Goal: Task Accomplishment & Management: Use online tool/utility

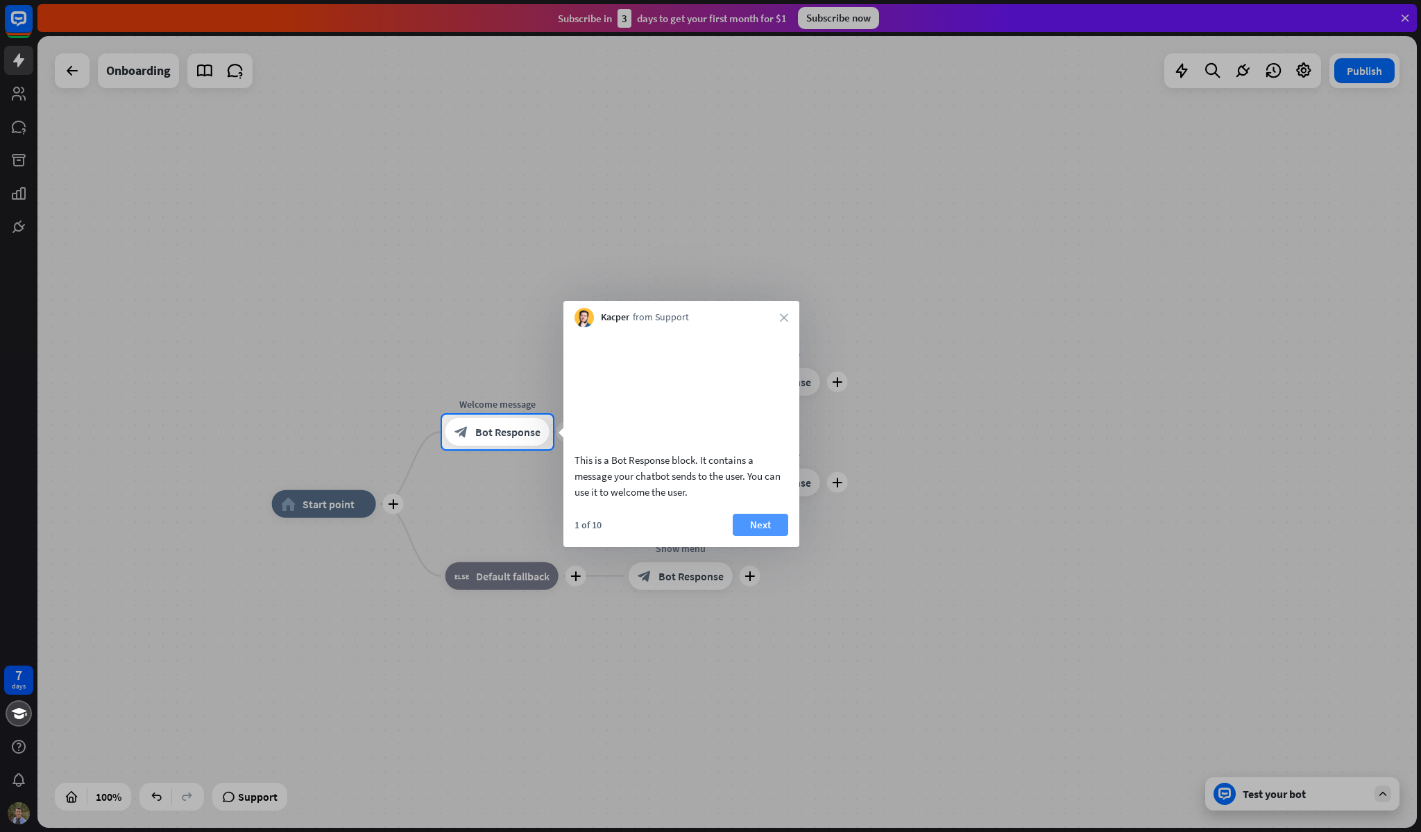
click at [757, 536] on button "Next" at bounding box center [759, 525] width 55 height 22
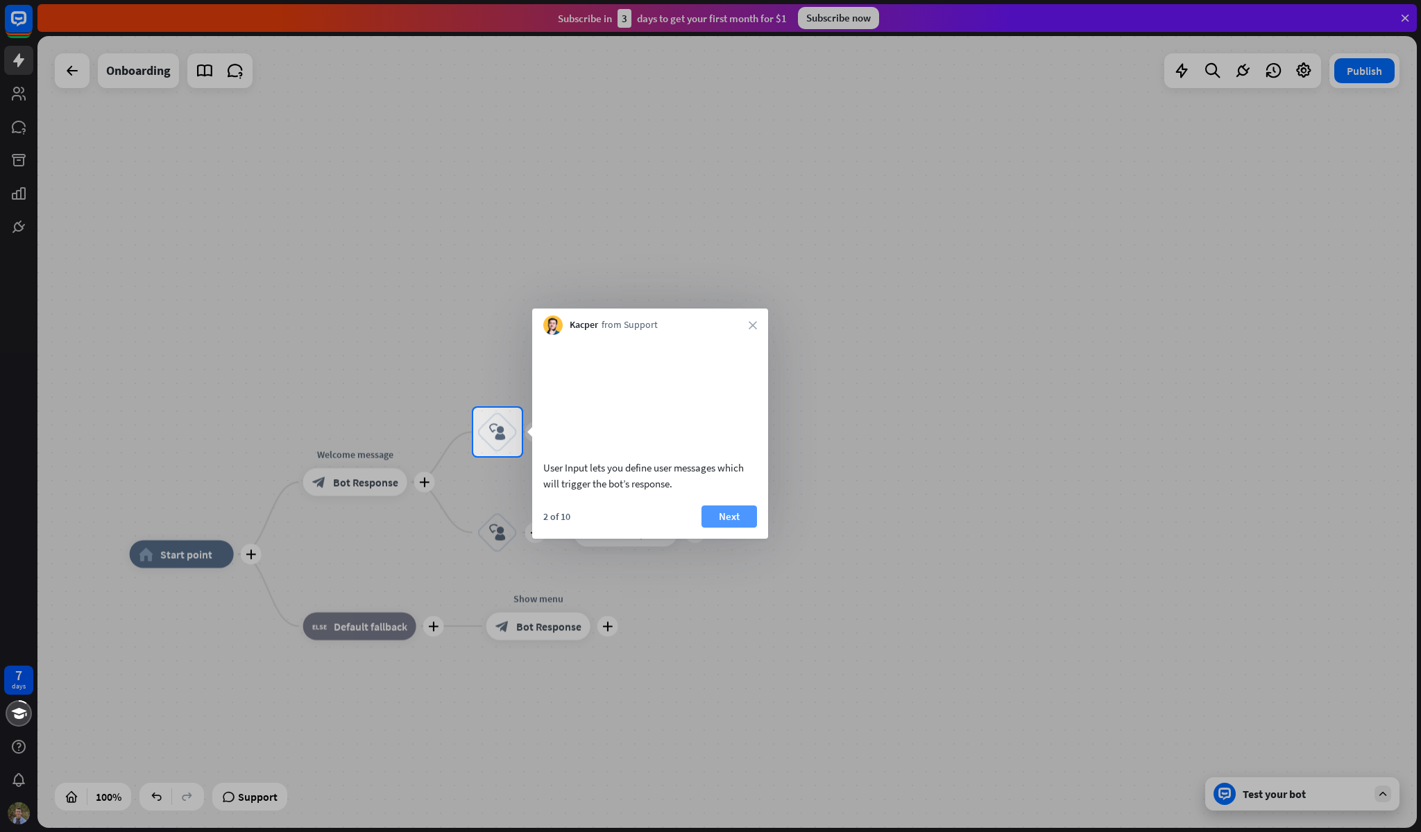
click at [721, 528] on button "Next" at bounding box center [728, 517] width 55 height 22
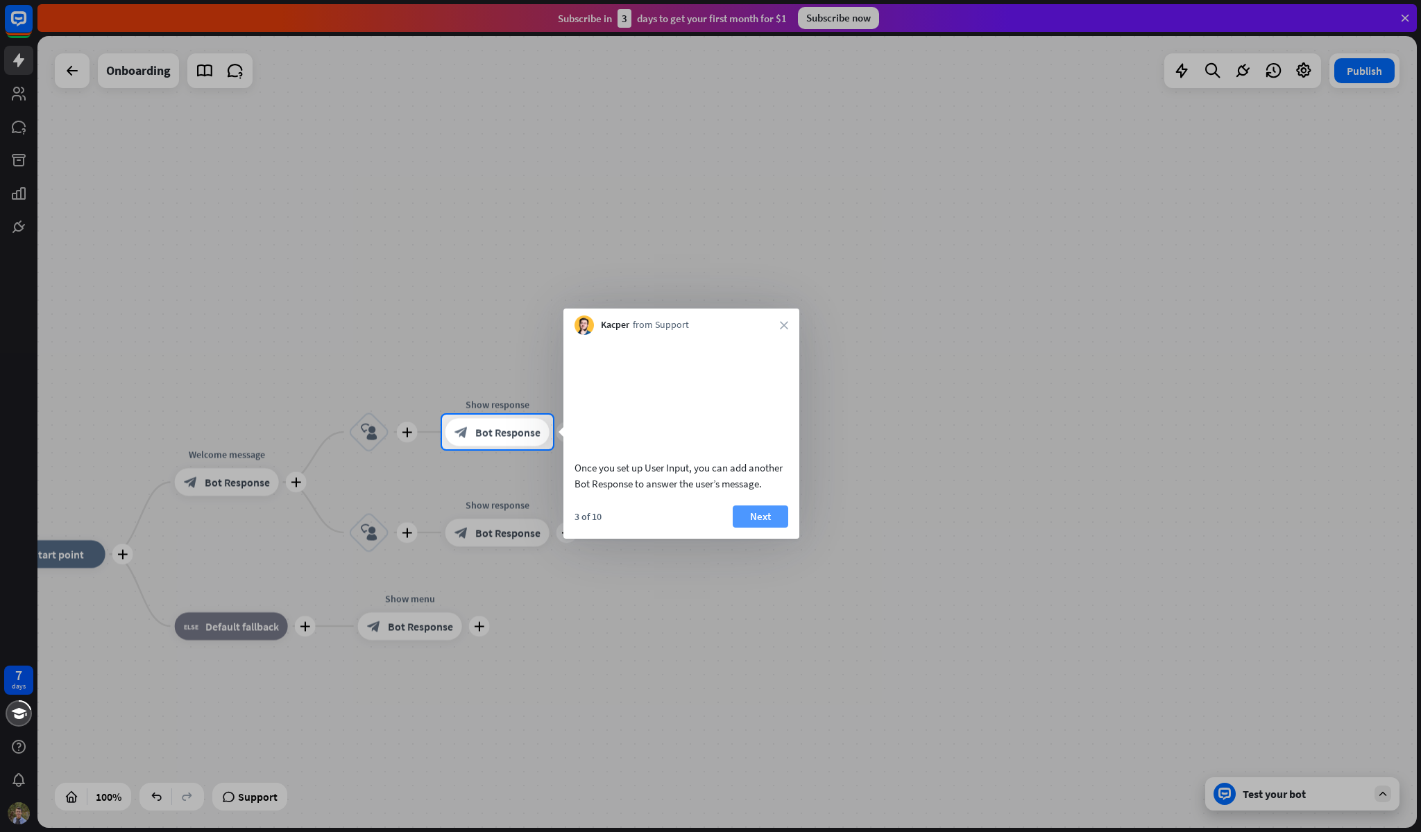
click at [758, 528] on button "Next" at bounding box center [759, 517] width 55 height 22
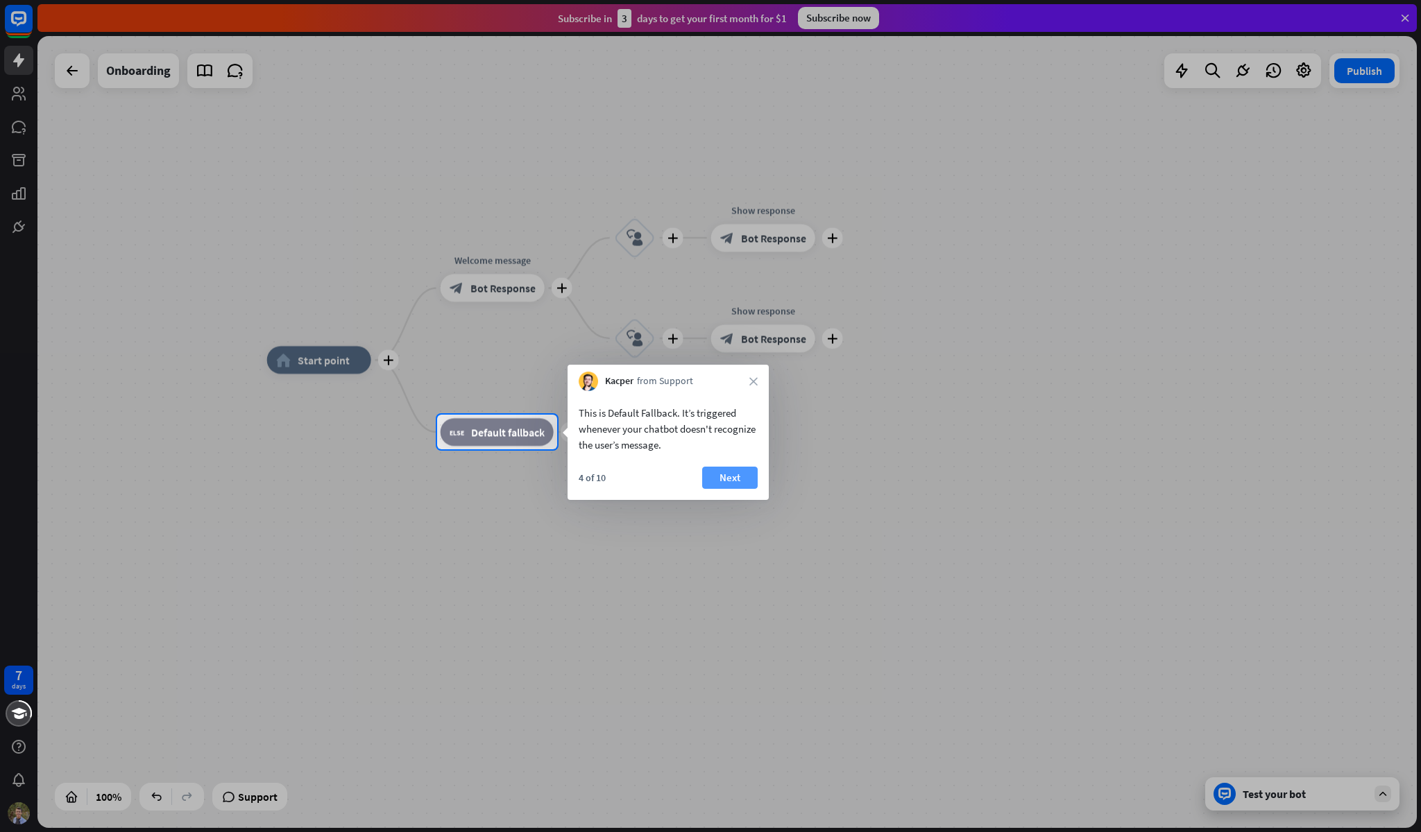
click at [739, 481] on button "Next" at bounding box center [729, 478] width 55 height 22
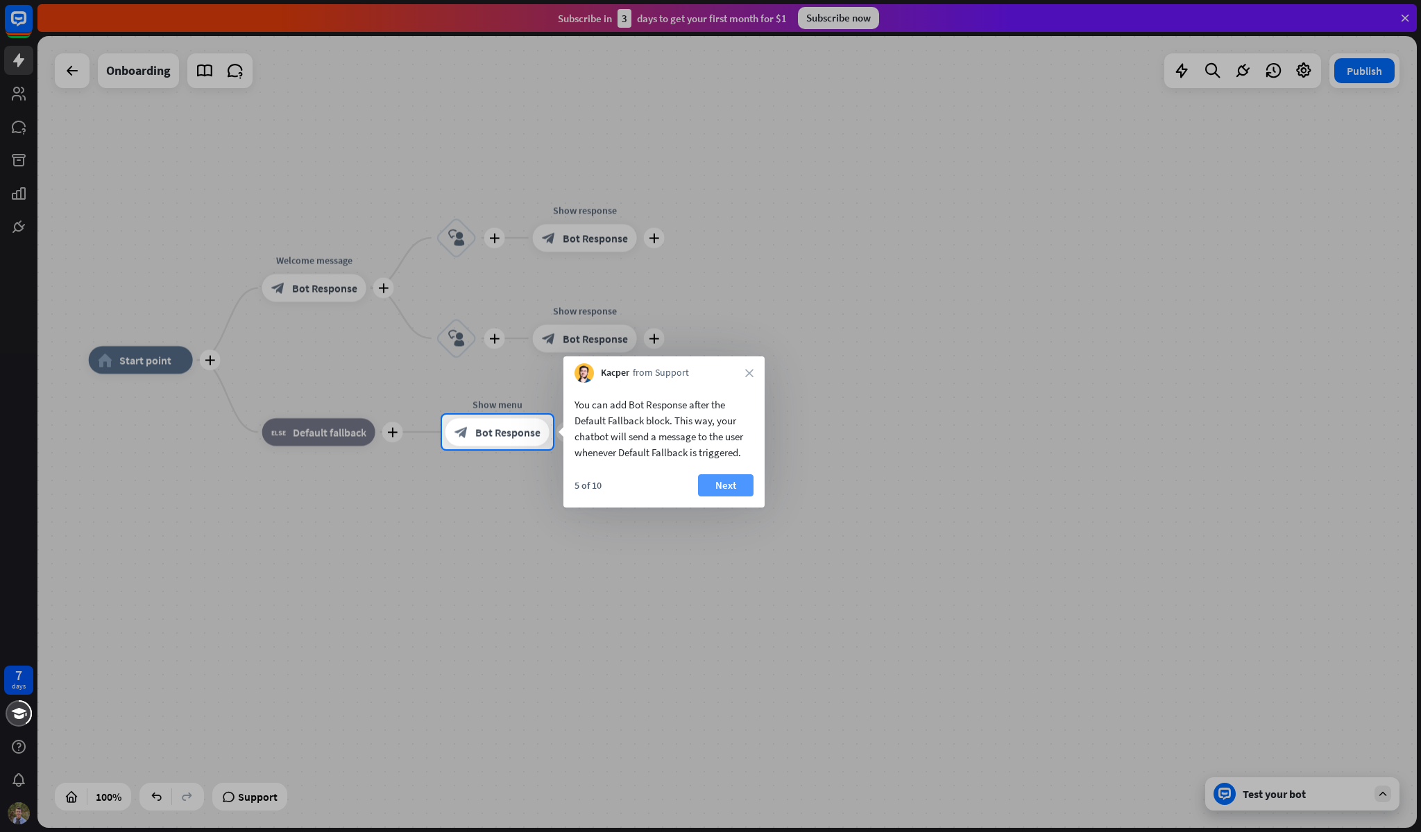
click at [732, 488] on button "Next" at bounding box center [725, 485] width 55 height 22
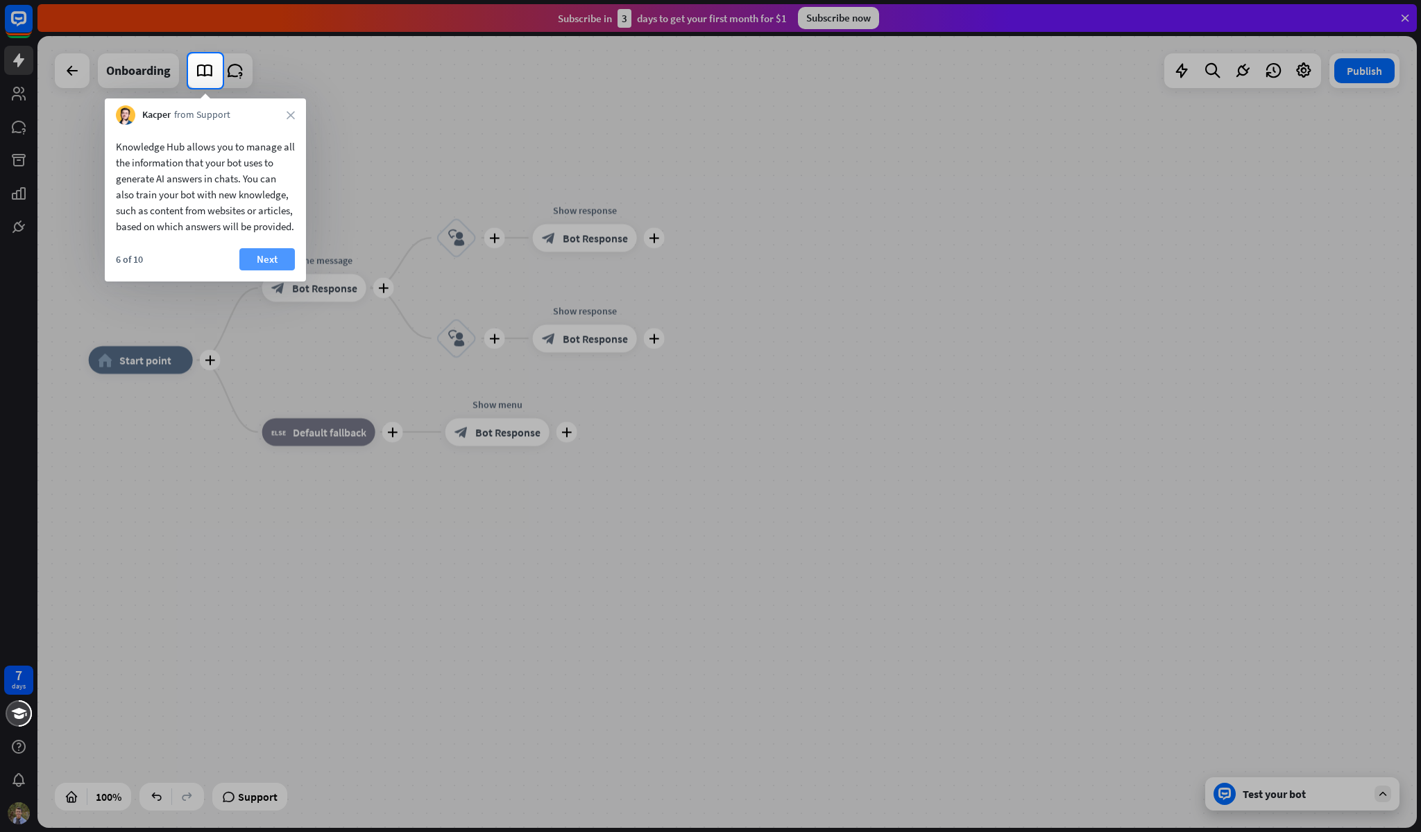
click at [280, 271] on button "Next" at bounding box center [266, 259] width 55 height 22
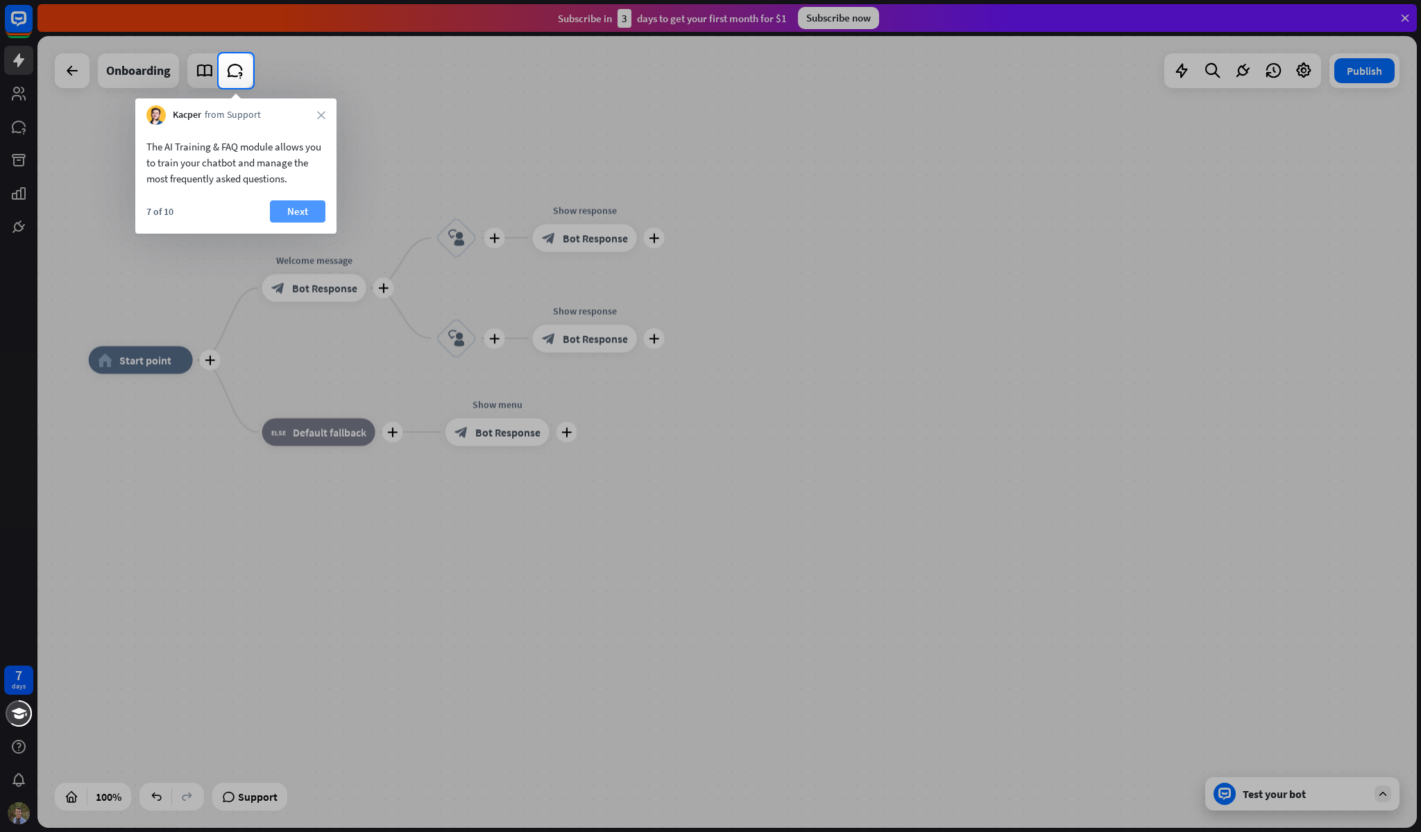
click at [289, 205] on button "Next" at bounding box center [297, 211] width 55 height 22
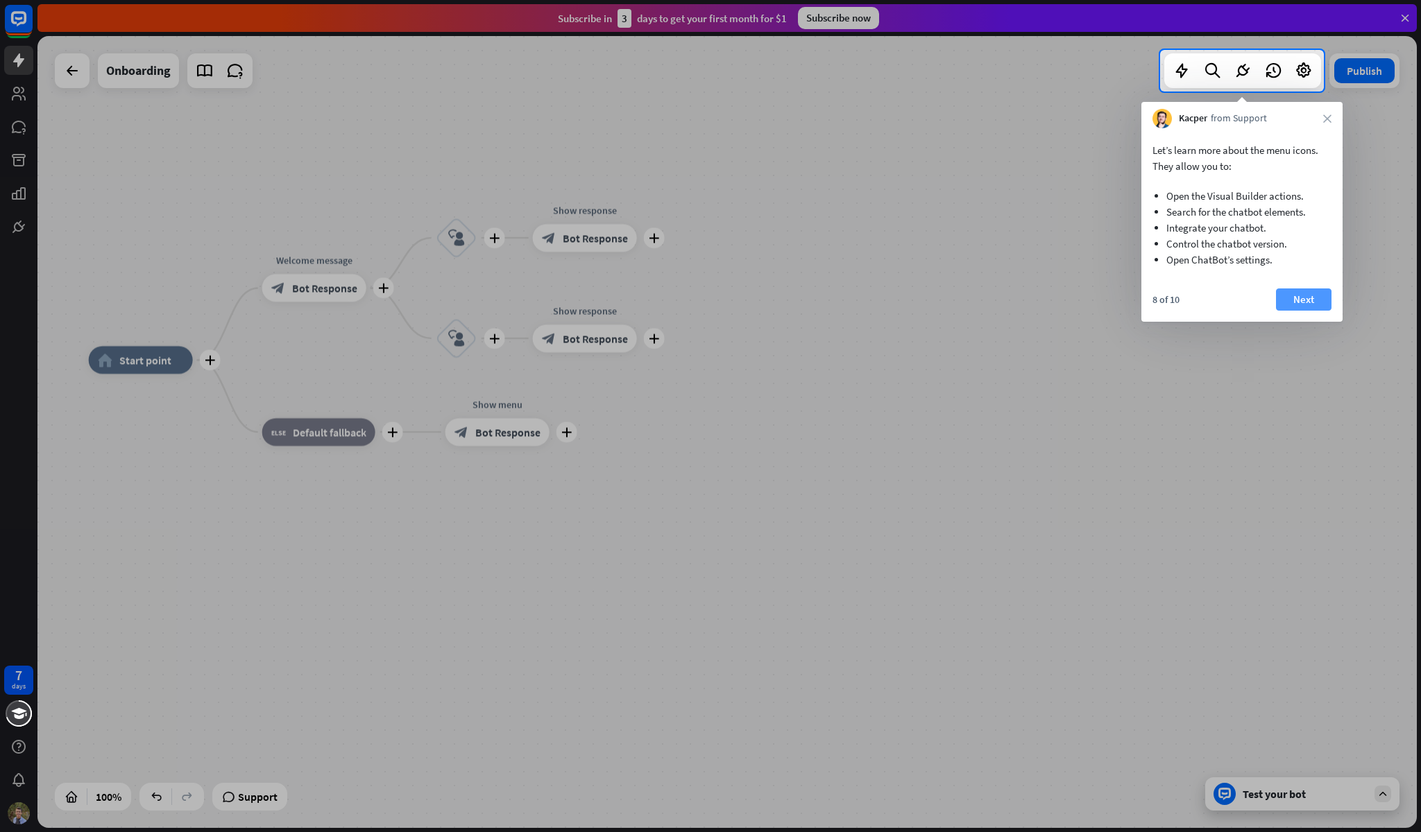
click at [1307, 307] on button "Next" at bounding box center [1303, 300] width 55 height 22
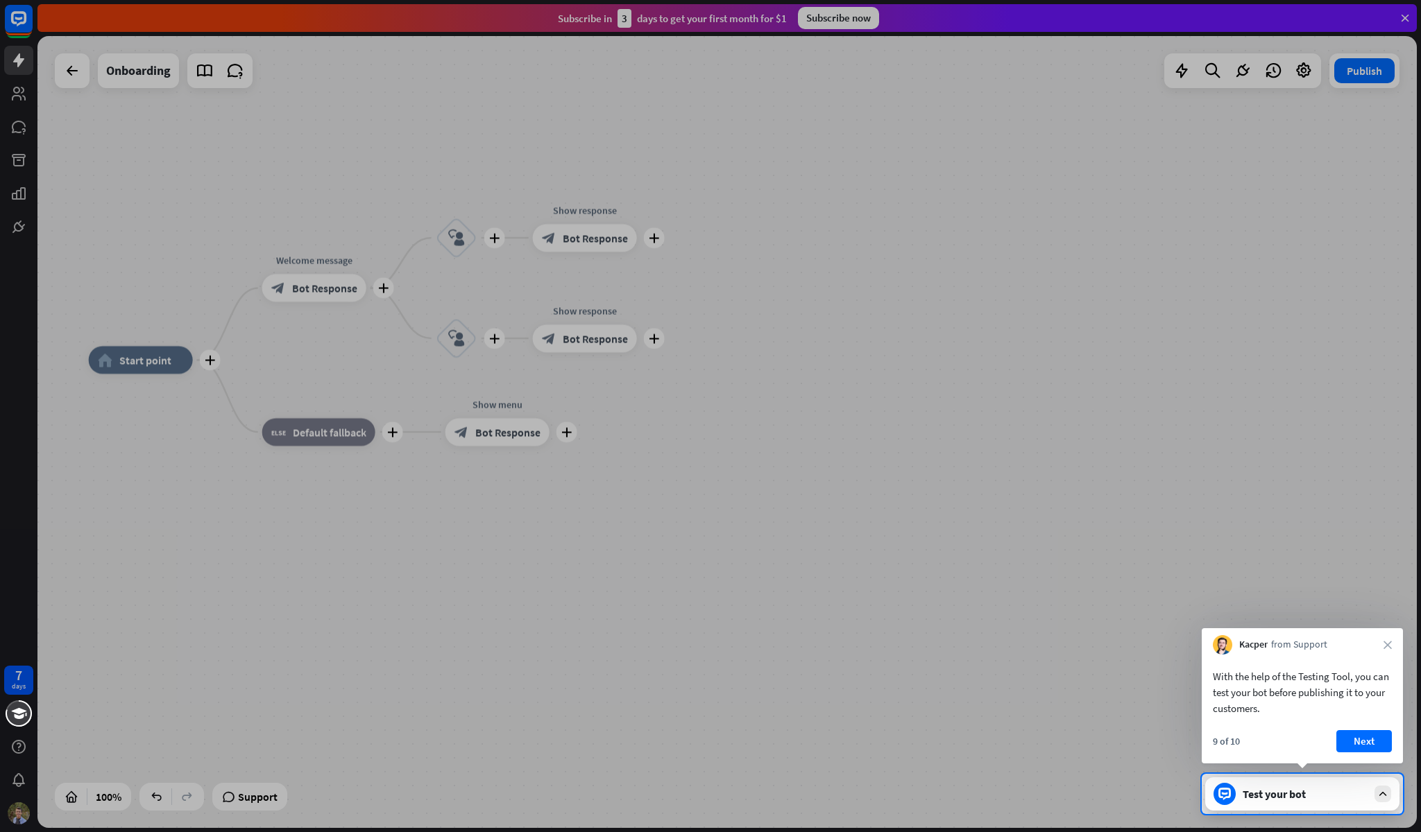
click at [1363, 737] on button "Next" at bounding box center [1363, 741] width 55 height 22
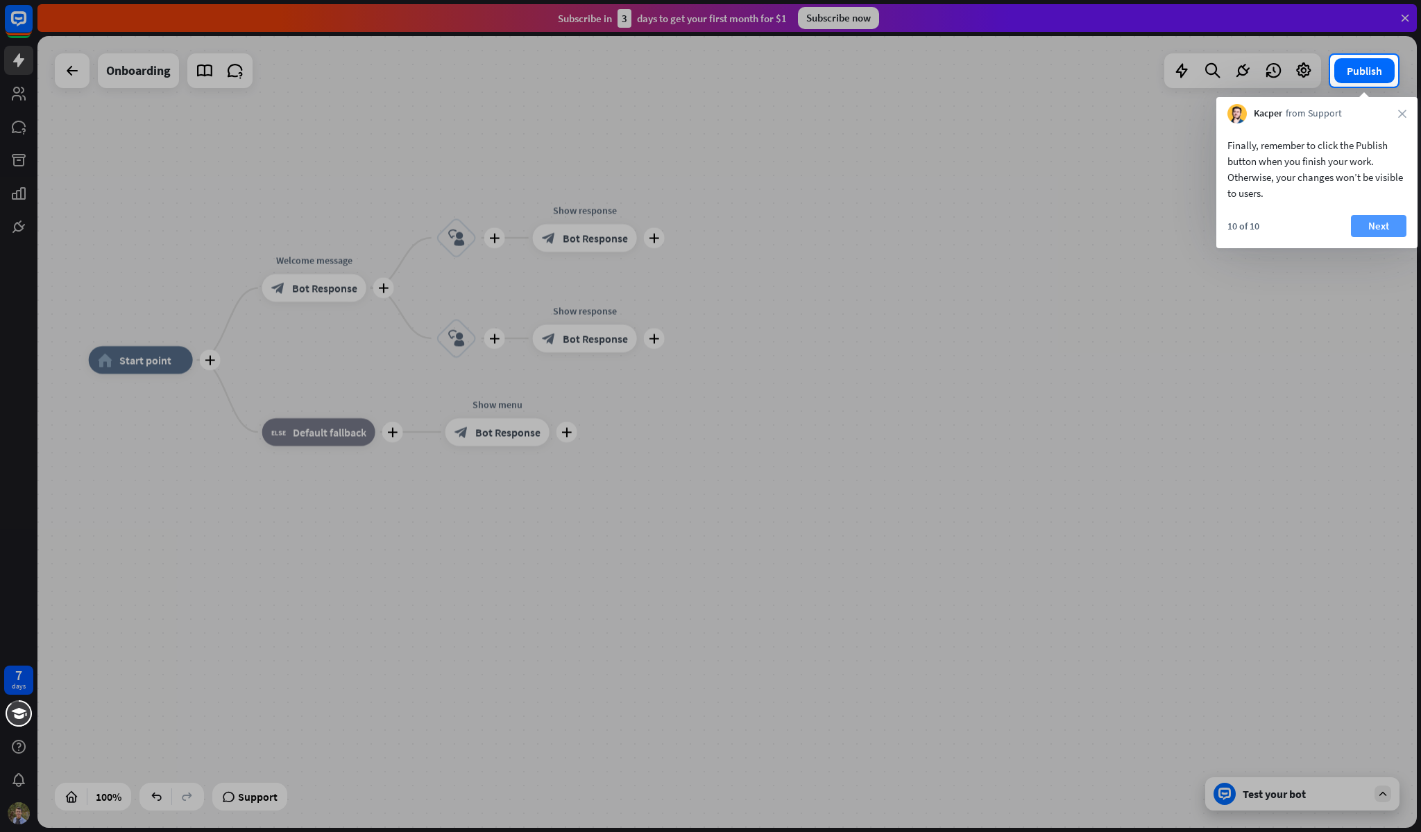
click at [1376, 236] on button "Next" at bounding box center [1377, 226] width 55 height 22
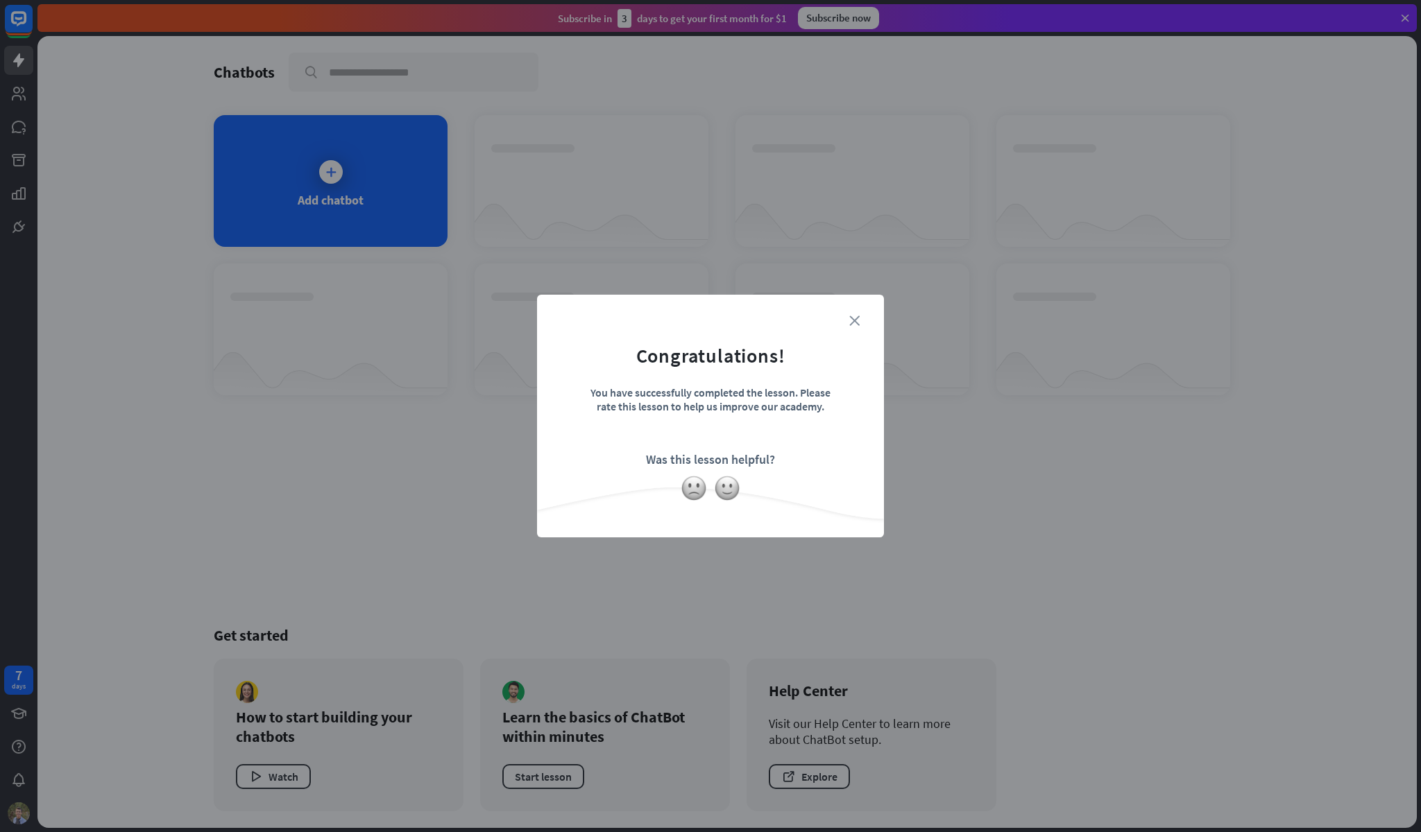
click at [856, 324] on icon "close" at bounding box center [854, 321] width 10 height 10
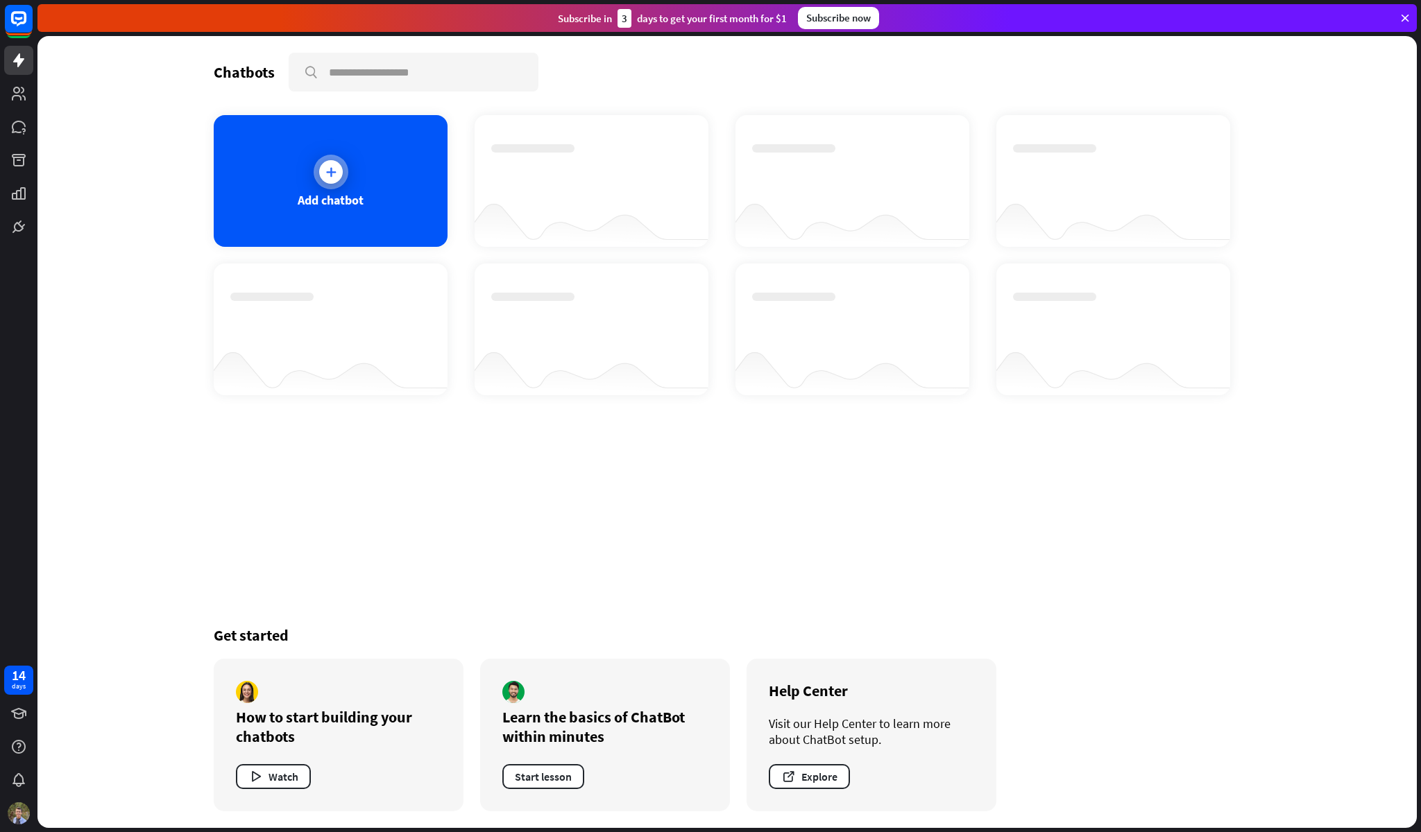
click at [336, 183] on div at bounding box center [331, 172] width 35 height 35
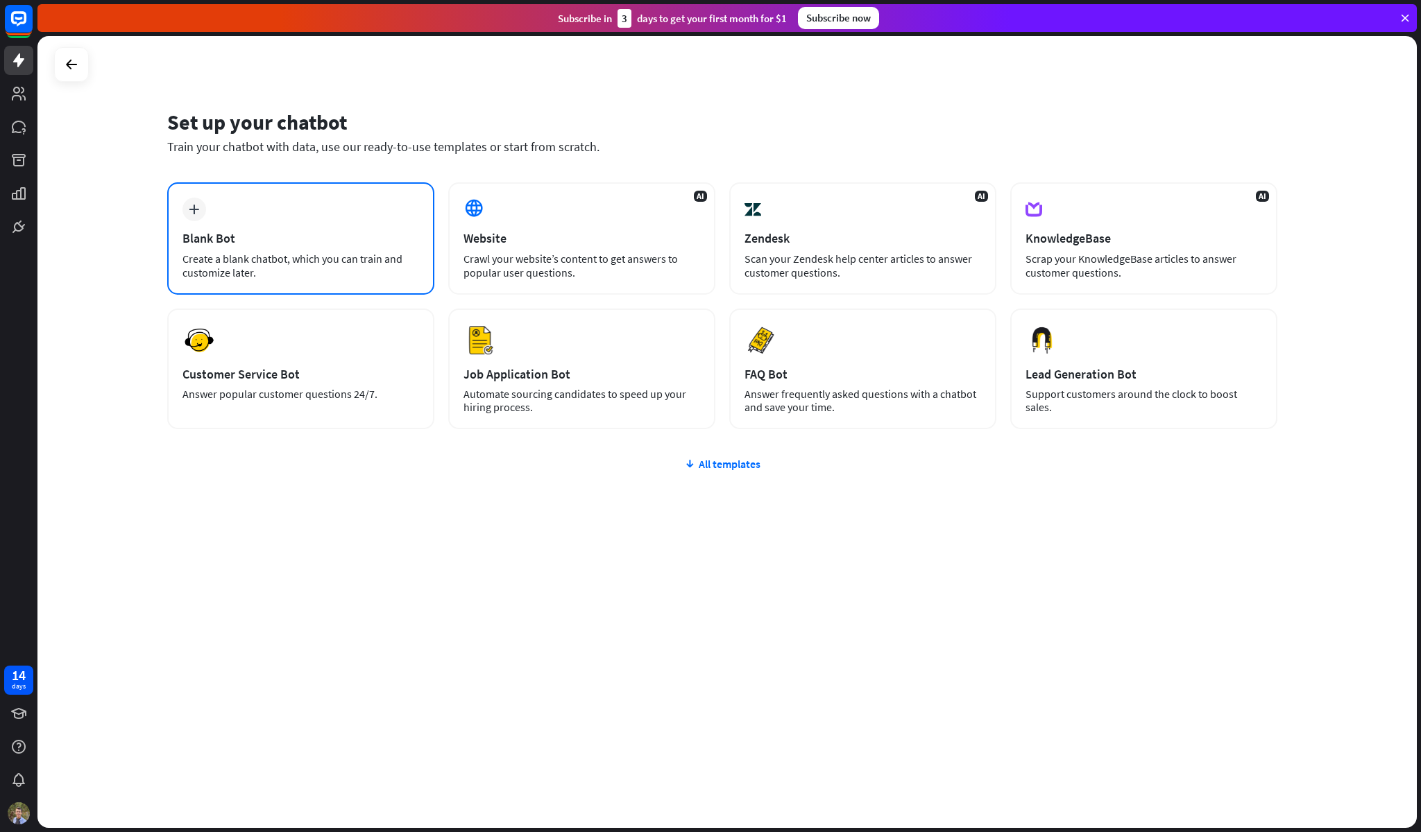
click at [300, 214] on div "plus Blank Bot Create a blank chatbot, which you can train and customize later." at bounding box center [300, 238] width 267 height 112
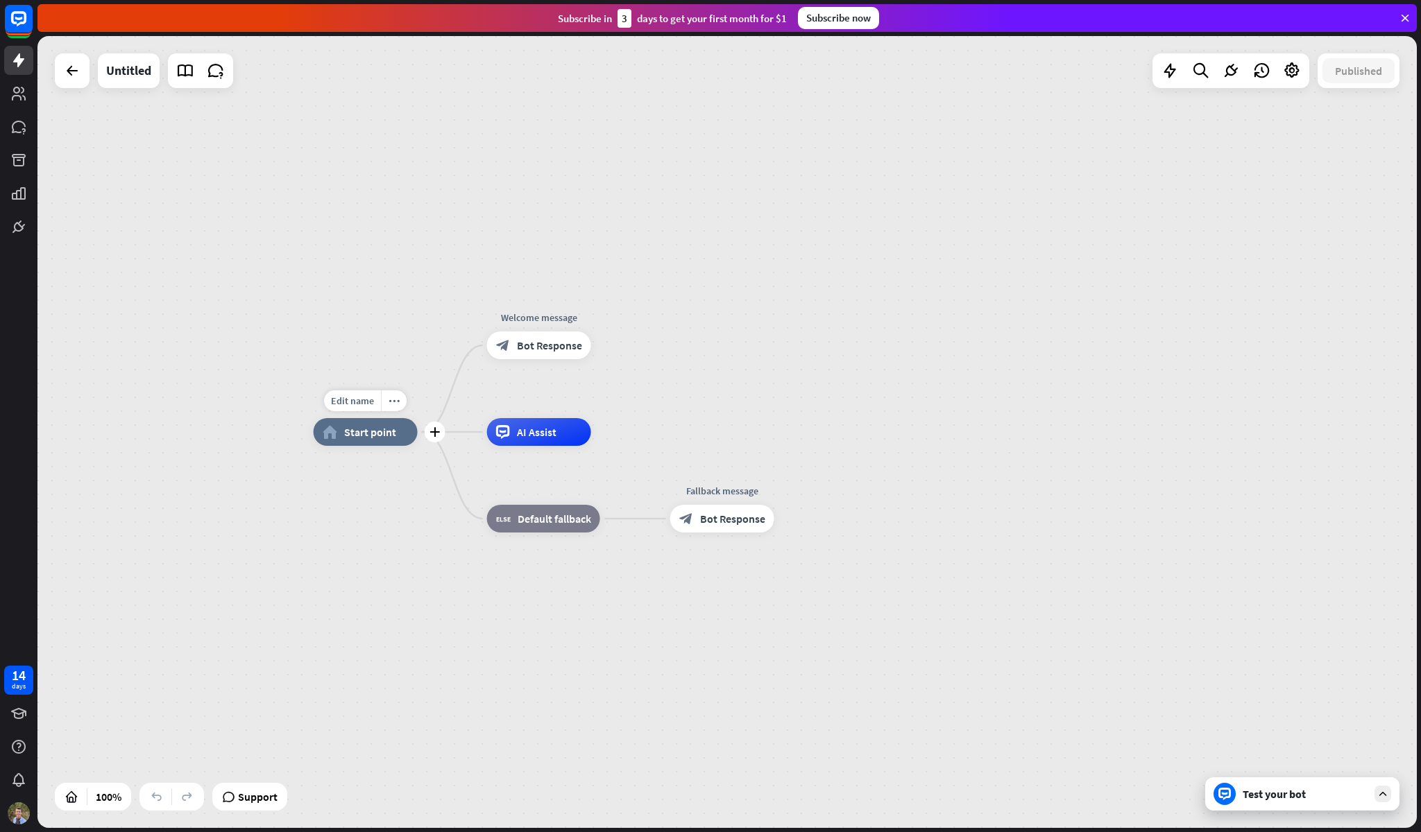
click at [359, 445] on div "home_2 Start point" at bounding box center [366, 432] width 104 height 28
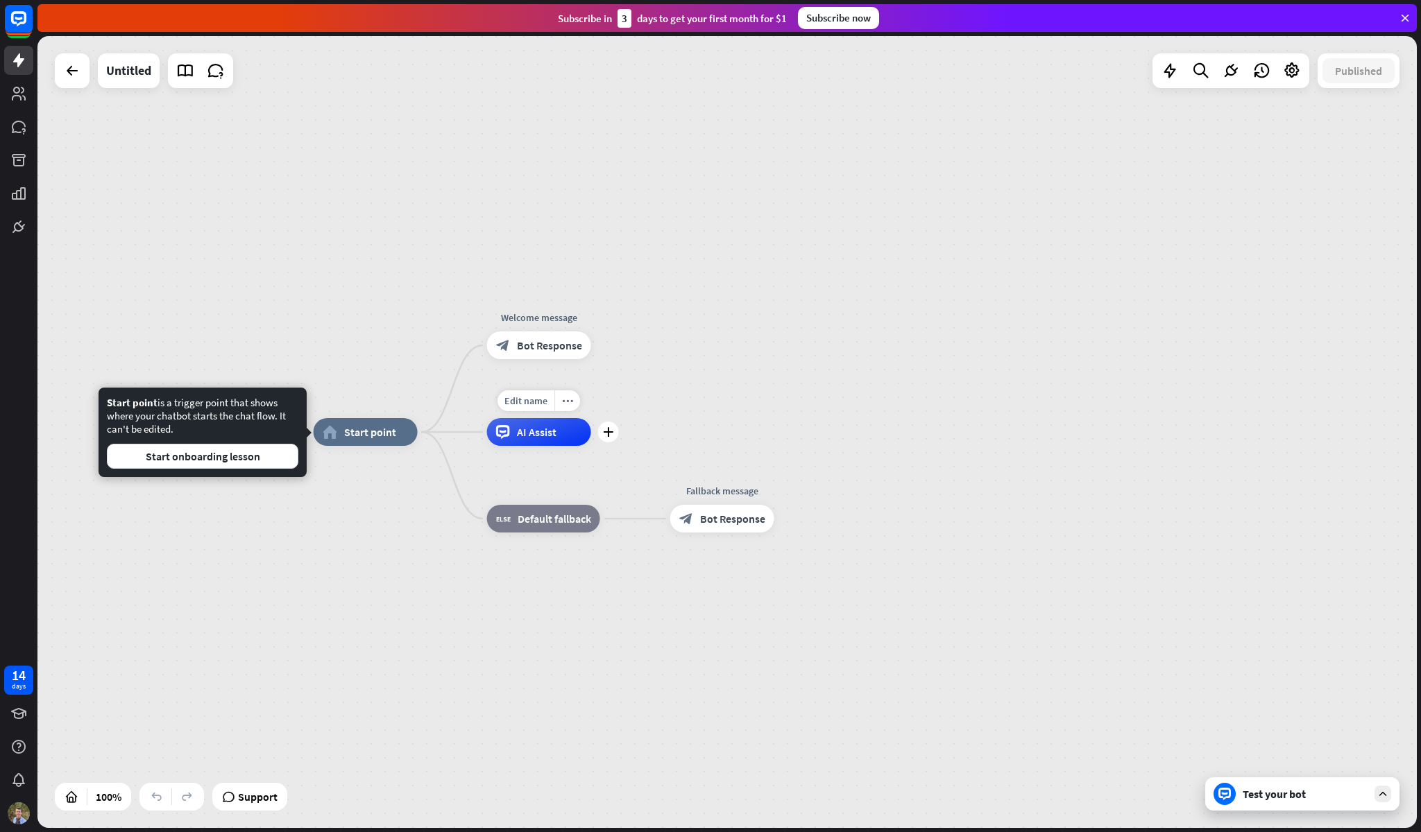
click at [549, 436] on span "AI Assist" at bounding box center [537, 432] width 40 height 14
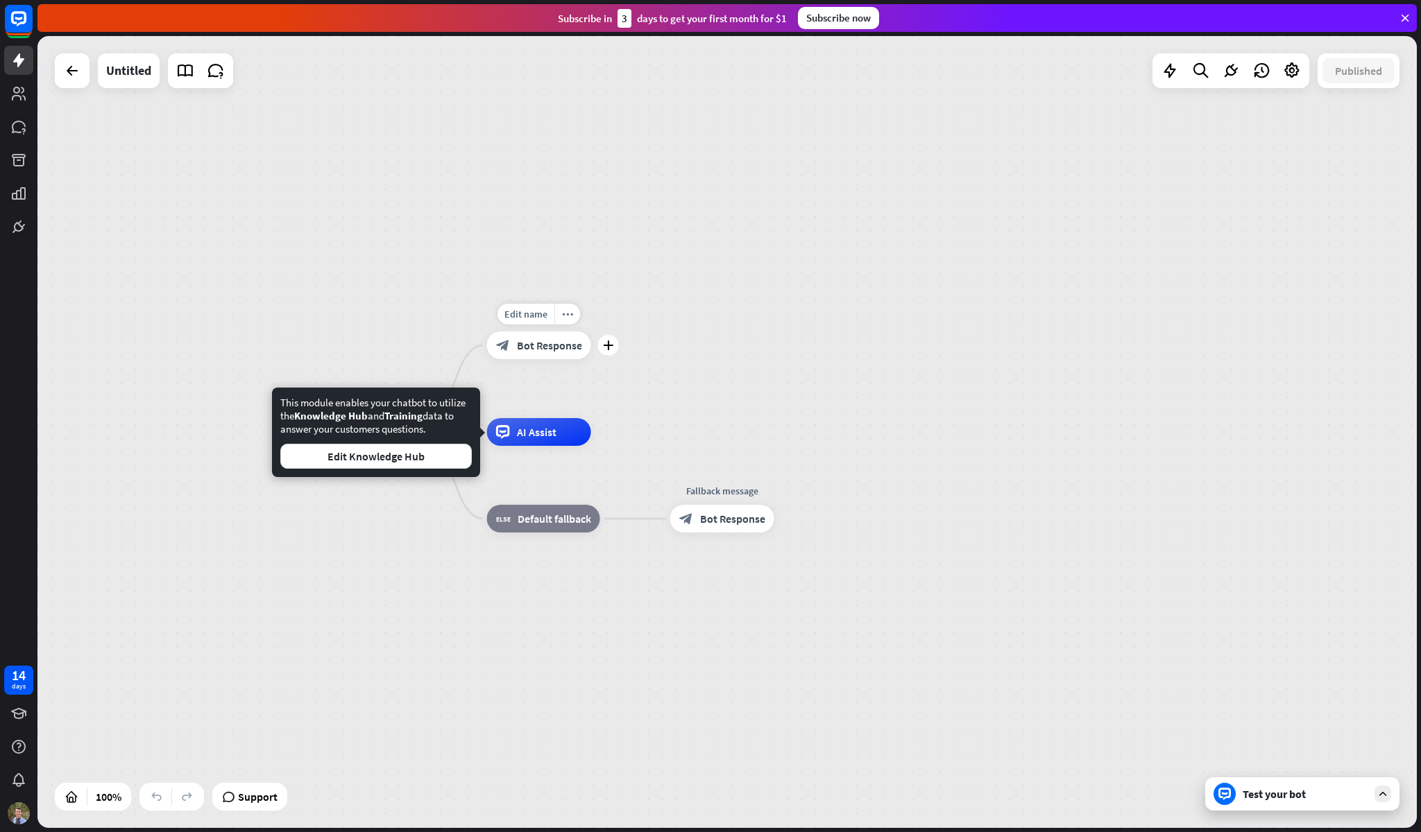
click at [543, 342] on span "Bot Response" at bounding box center [549, 345] width 65 height 14
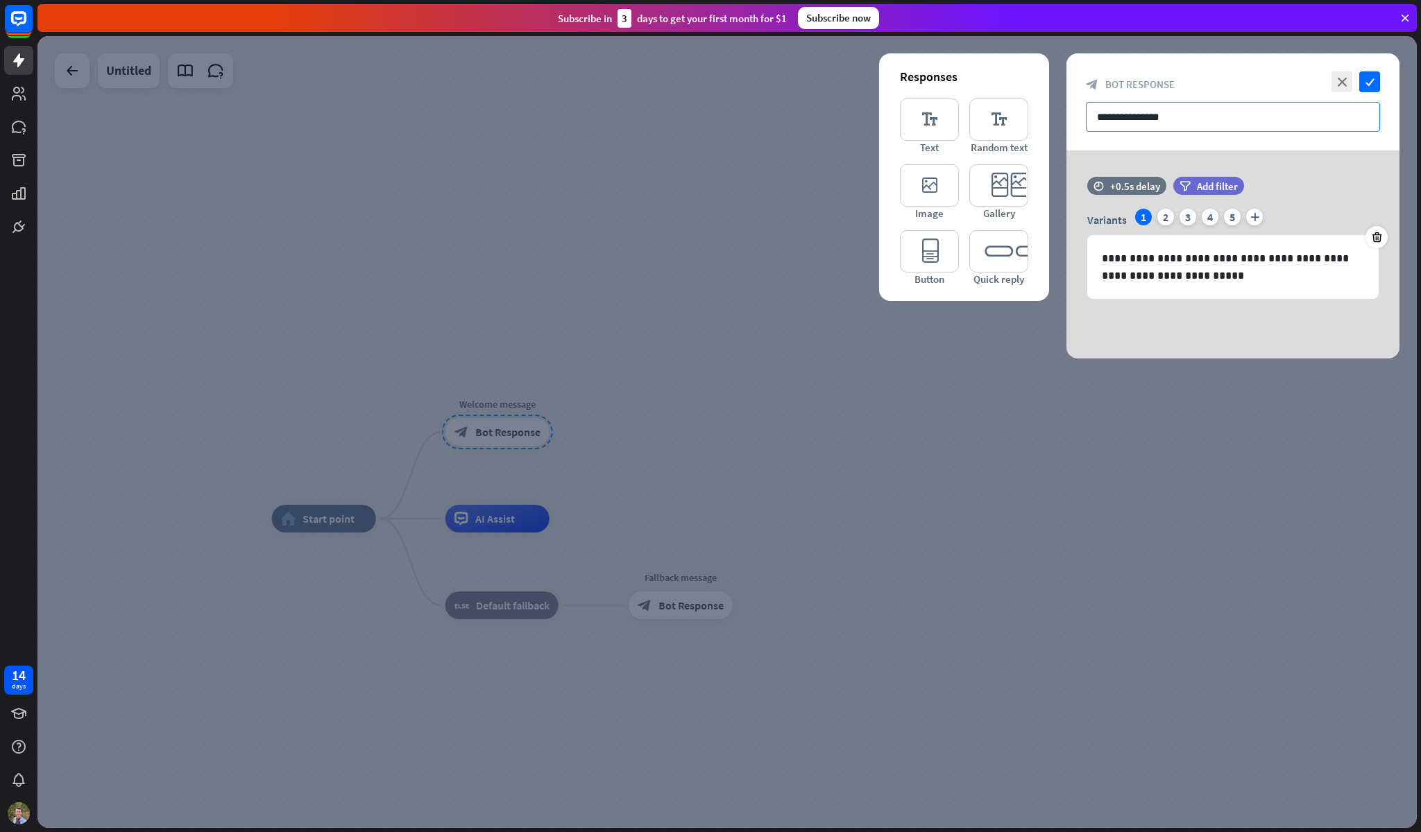
click at [1183, 117] on input "**********" at bounding box center [1233, 117] width 294 height 30
paste input "text"
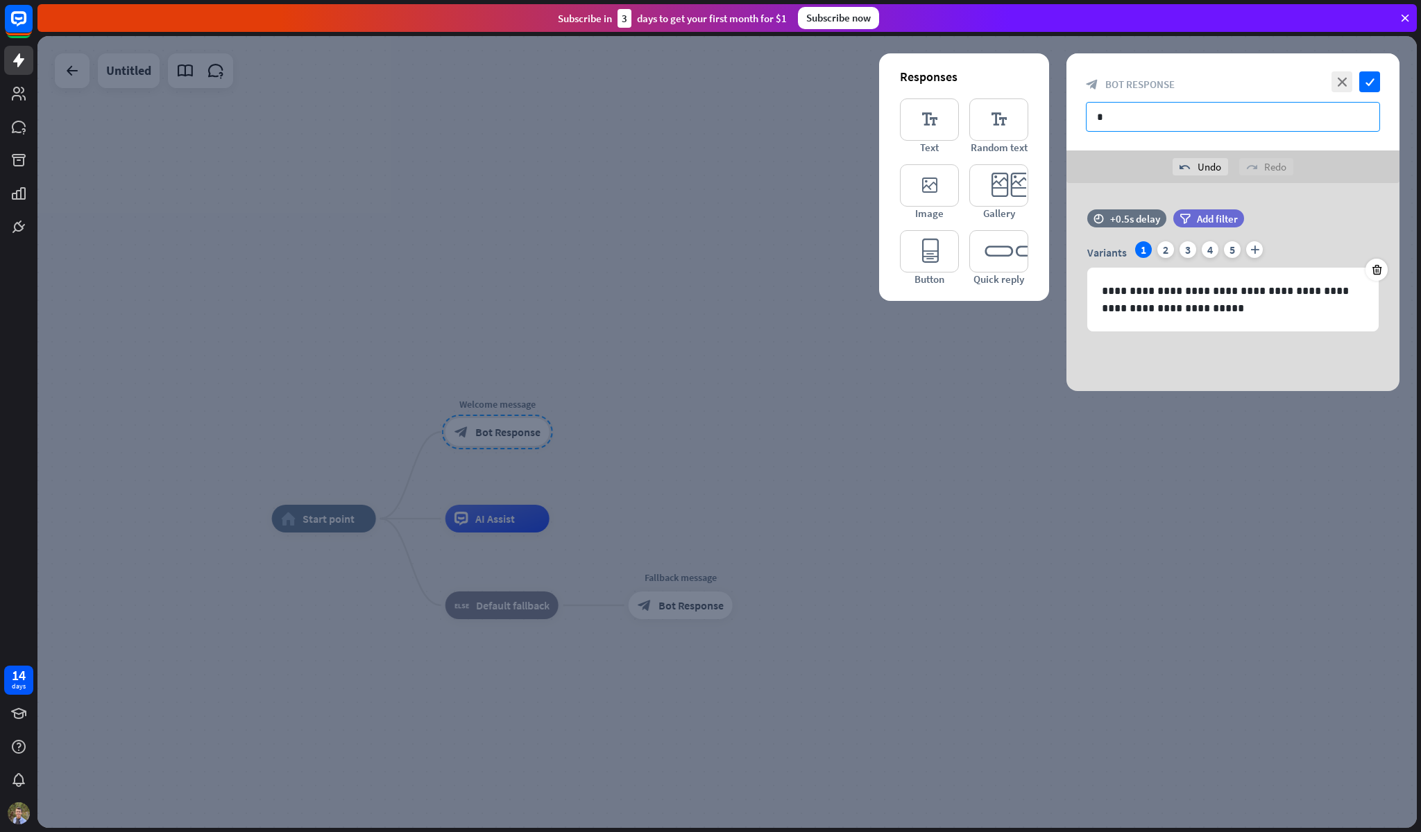
paste input "**********"
paste input "text"
type input "**********"
click at [1366, 86] on icon "check" at bounding box center [1369, 81] width 21 height 21
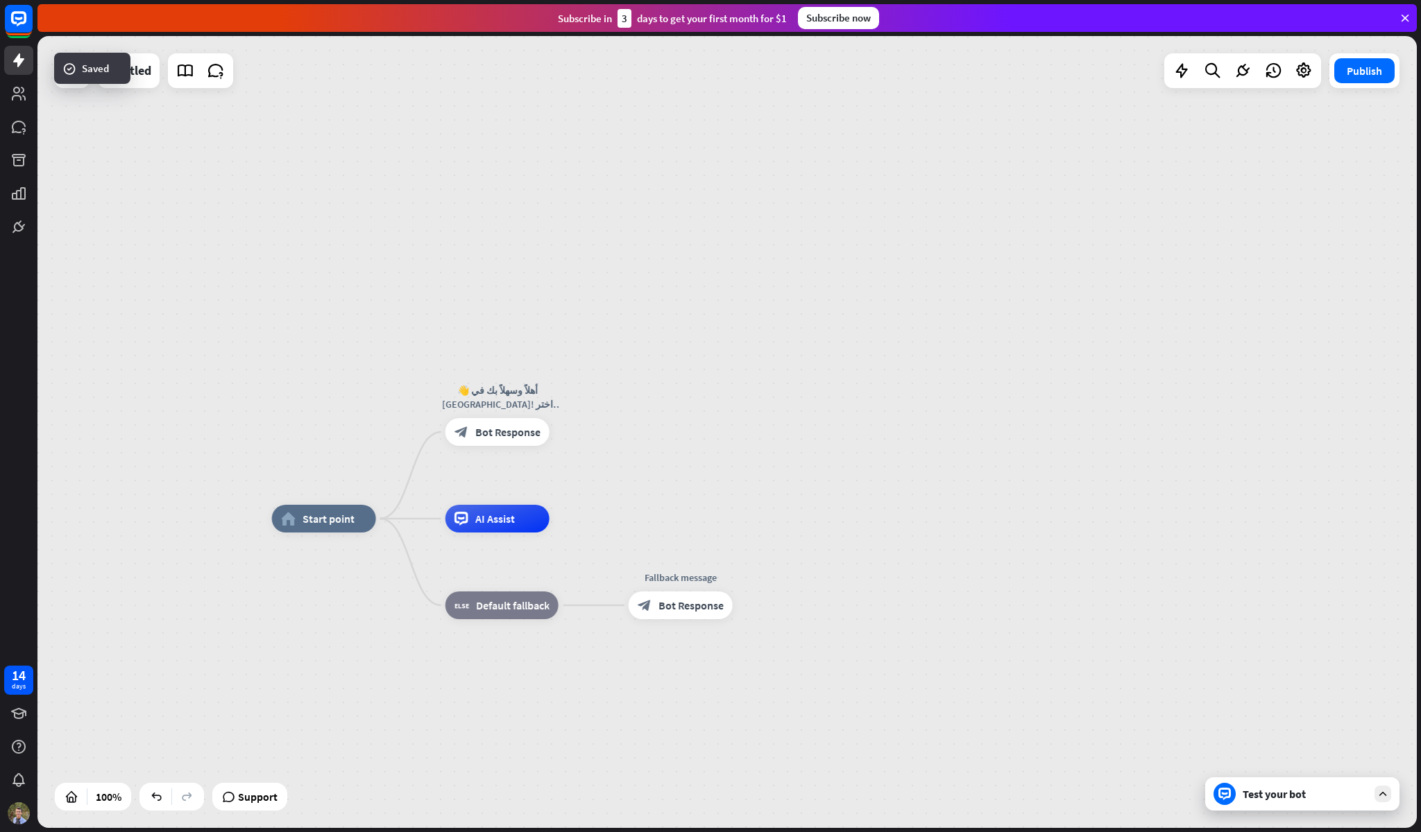
click at [1305, 803] on div "Test your bot" at bounding box center [1302, 794] width 194 height 33
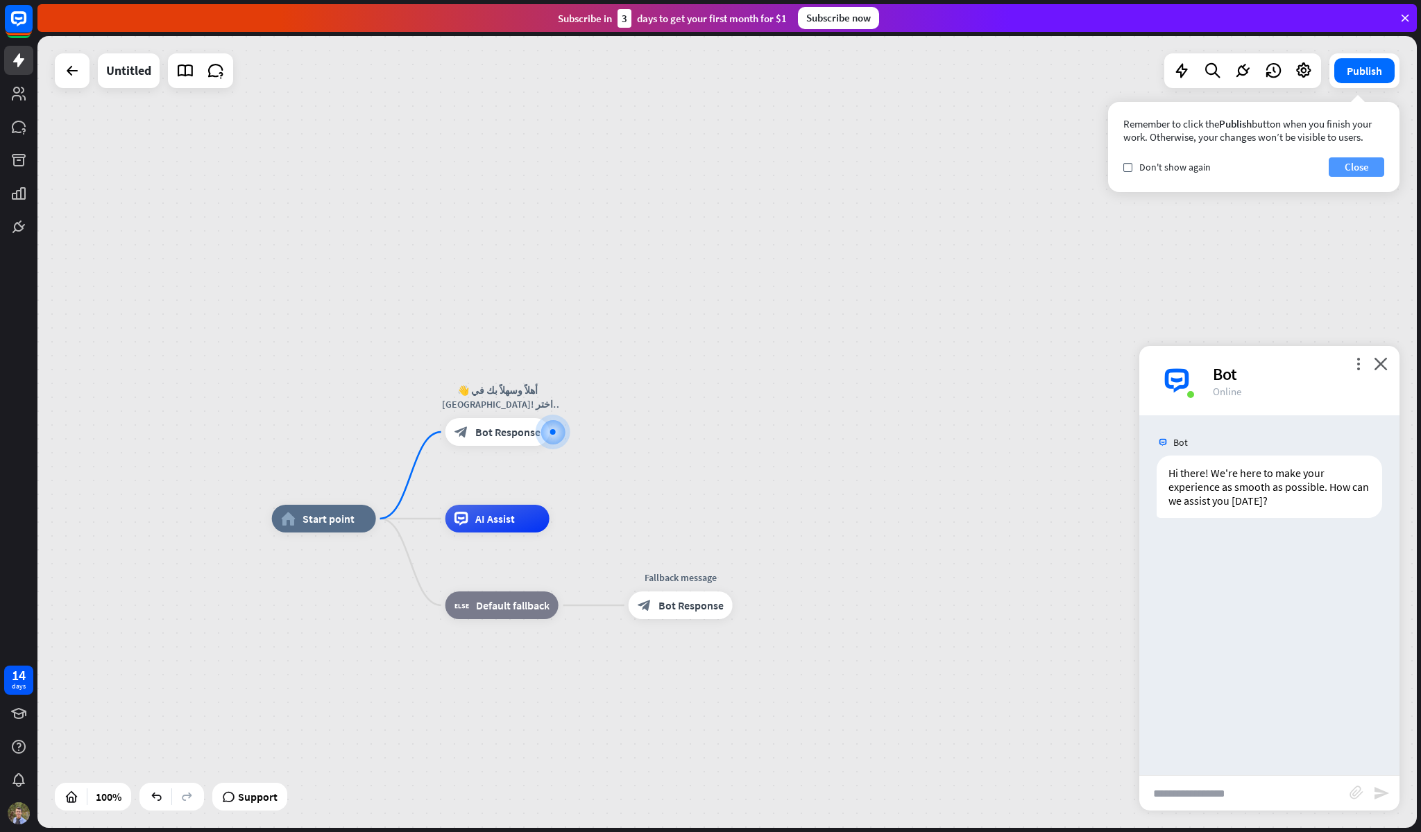
click at [1375, 166] on button "Close" at bounding box center [1355, 166] width 55 height 19
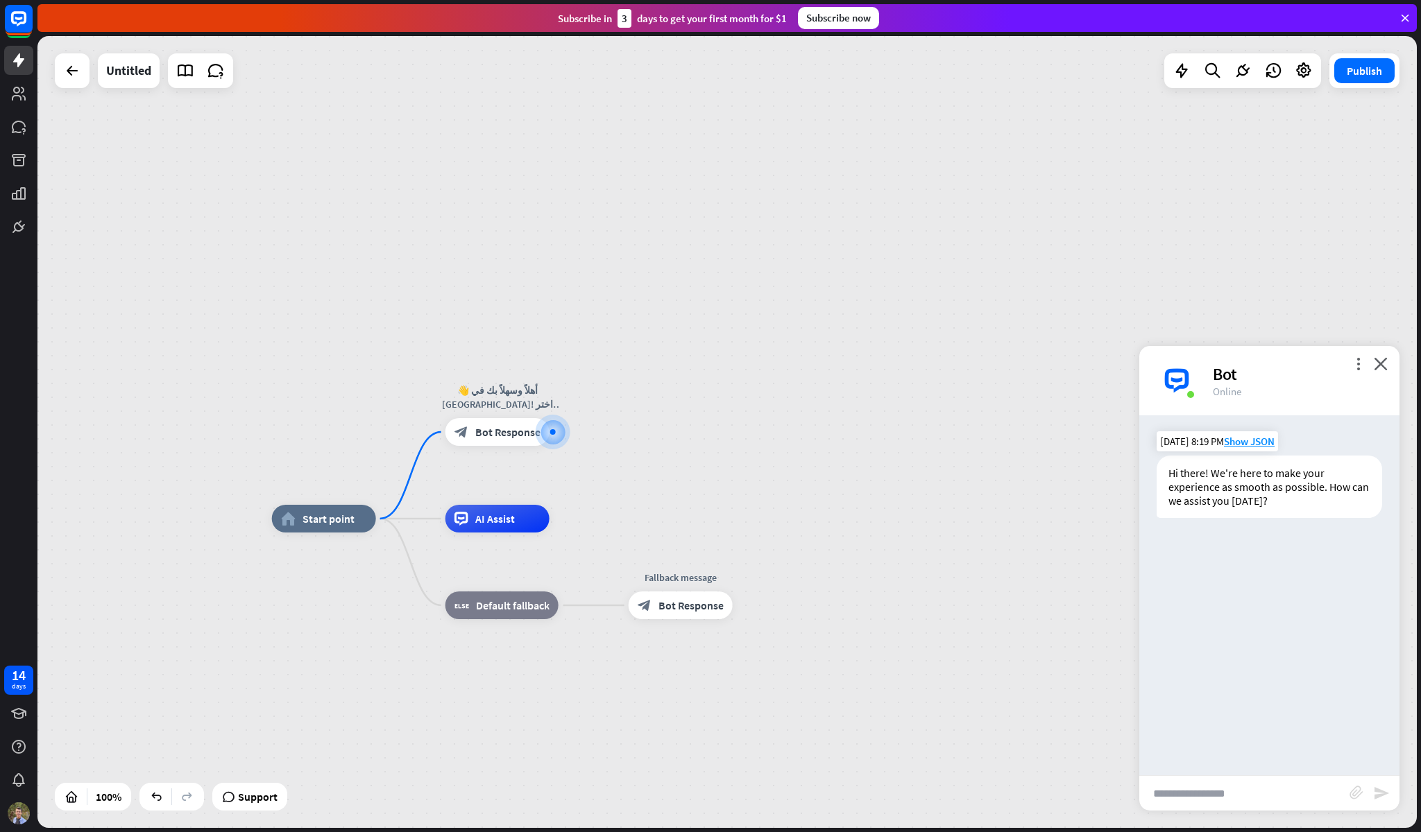
click at [1267, 462] on div "Hi there! We're here to make your experience as smooth as possible. How can we …" at bounding box center [1268, 487] width 225 height 62
click at [324, 518] on span "Start point" at bounding box center [328, 519] width 52 height 14
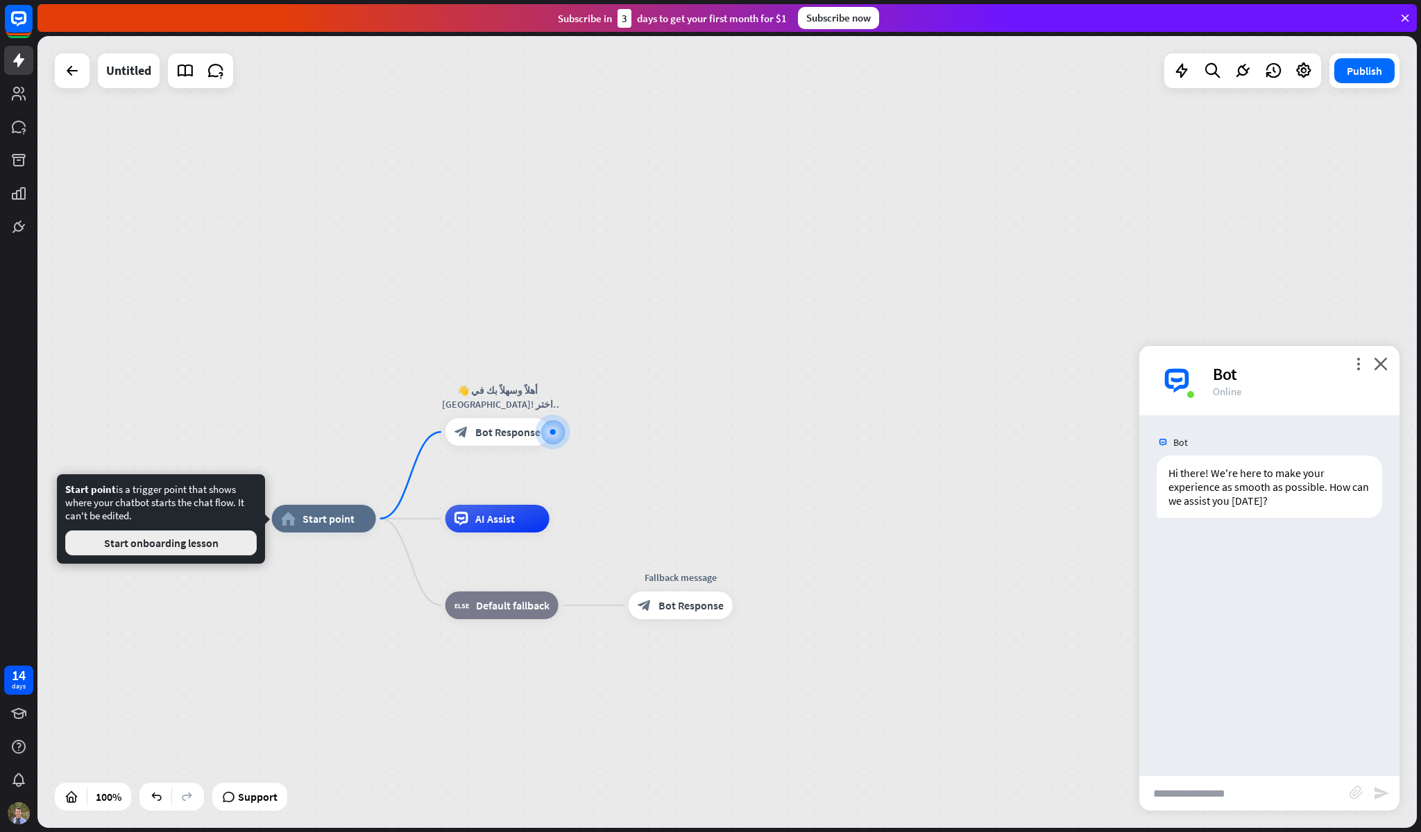
click at [186, 544] on button "Start onboarding lesson" at bounding box center [160, 543] width 191 height 25
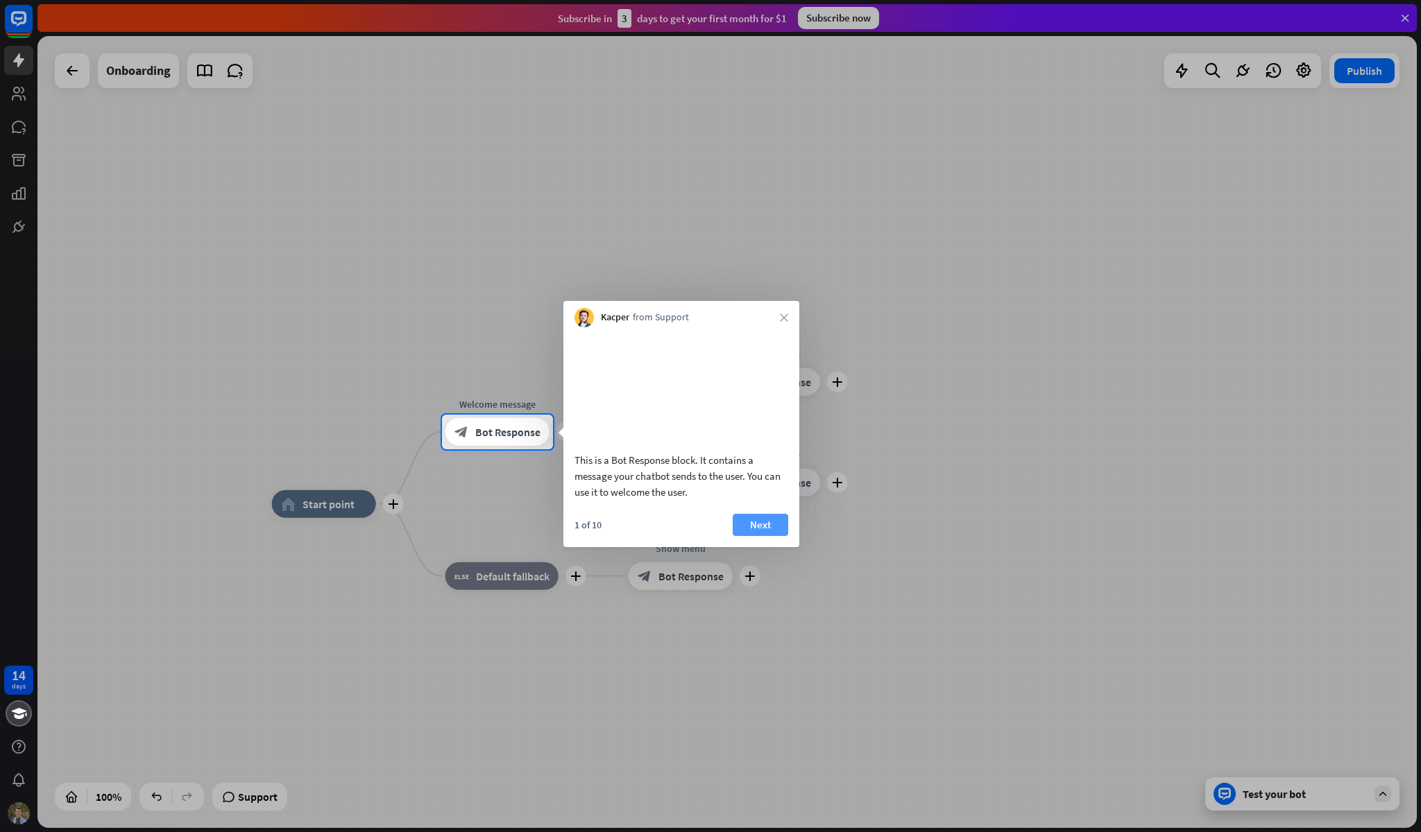
click at [760, 536] on button "Next" at bounding box center [759, 525] width 55 height 22
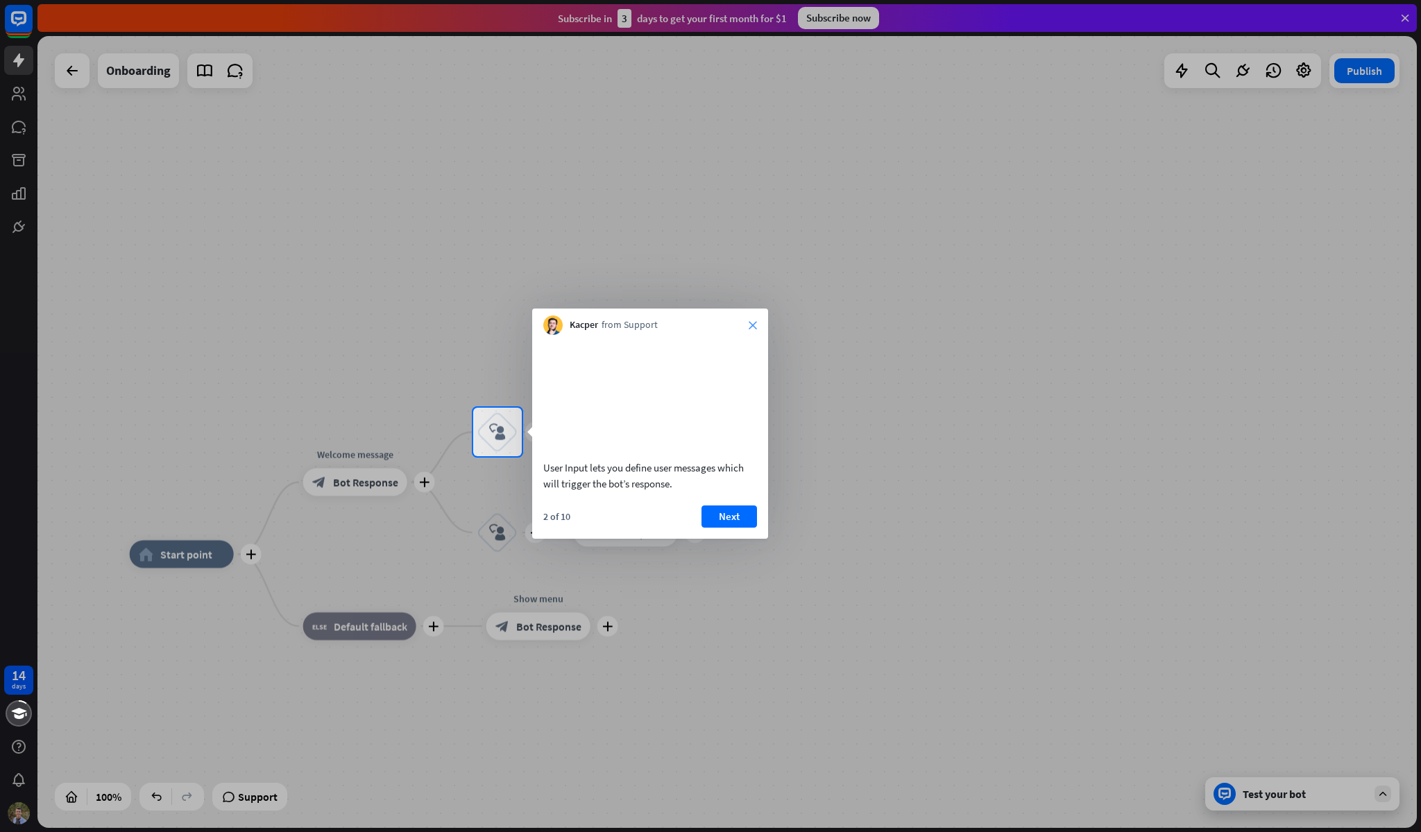
click at [756, 325] on icon "close" at bounding box center [752, 325] width 8 height 8
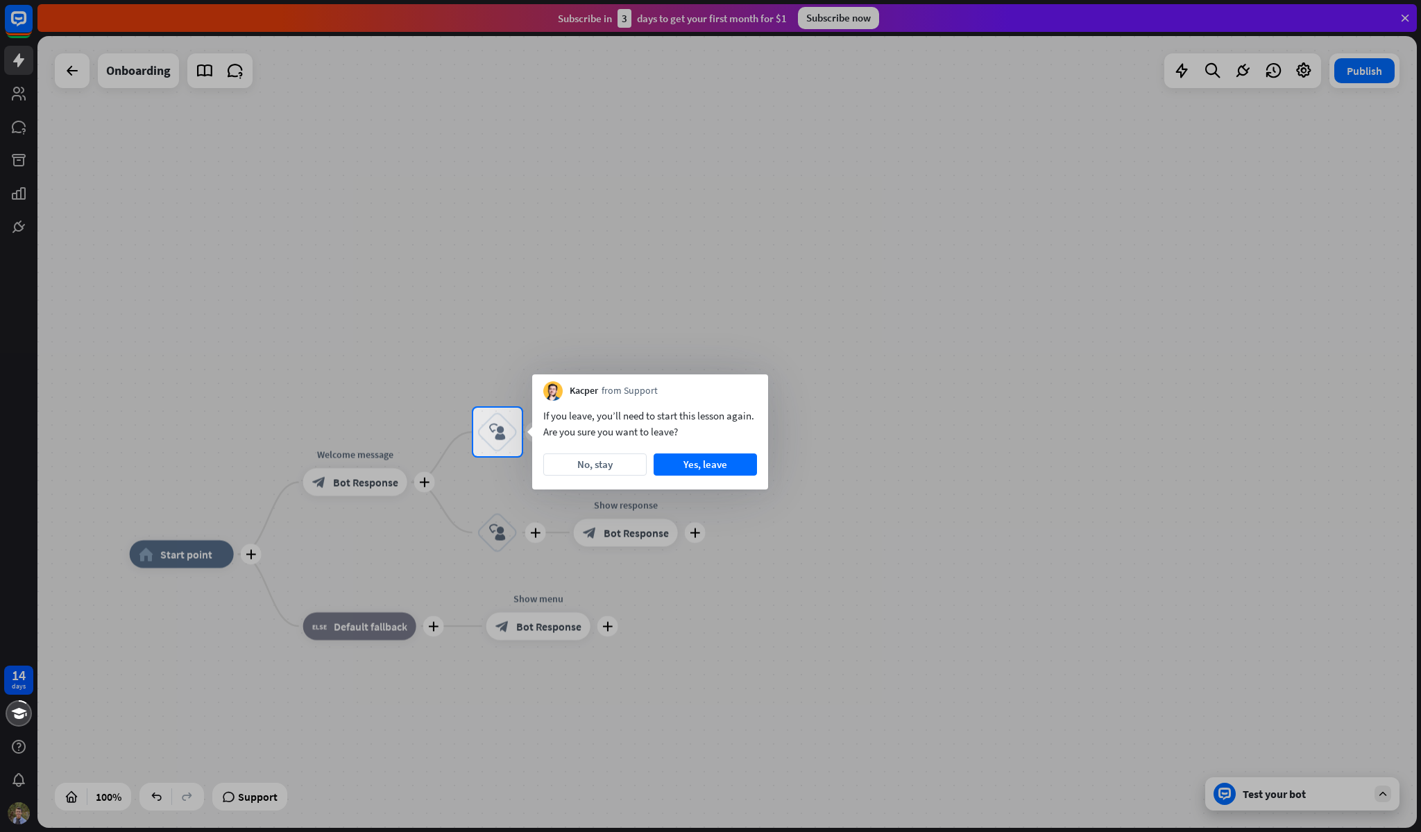
click at [756, 325] on div at bounding box center [710, 204] width 1421 height 408
click at [692, 458] on button "Yes, leave" at bounding box center [704, 465] width 103 height 22
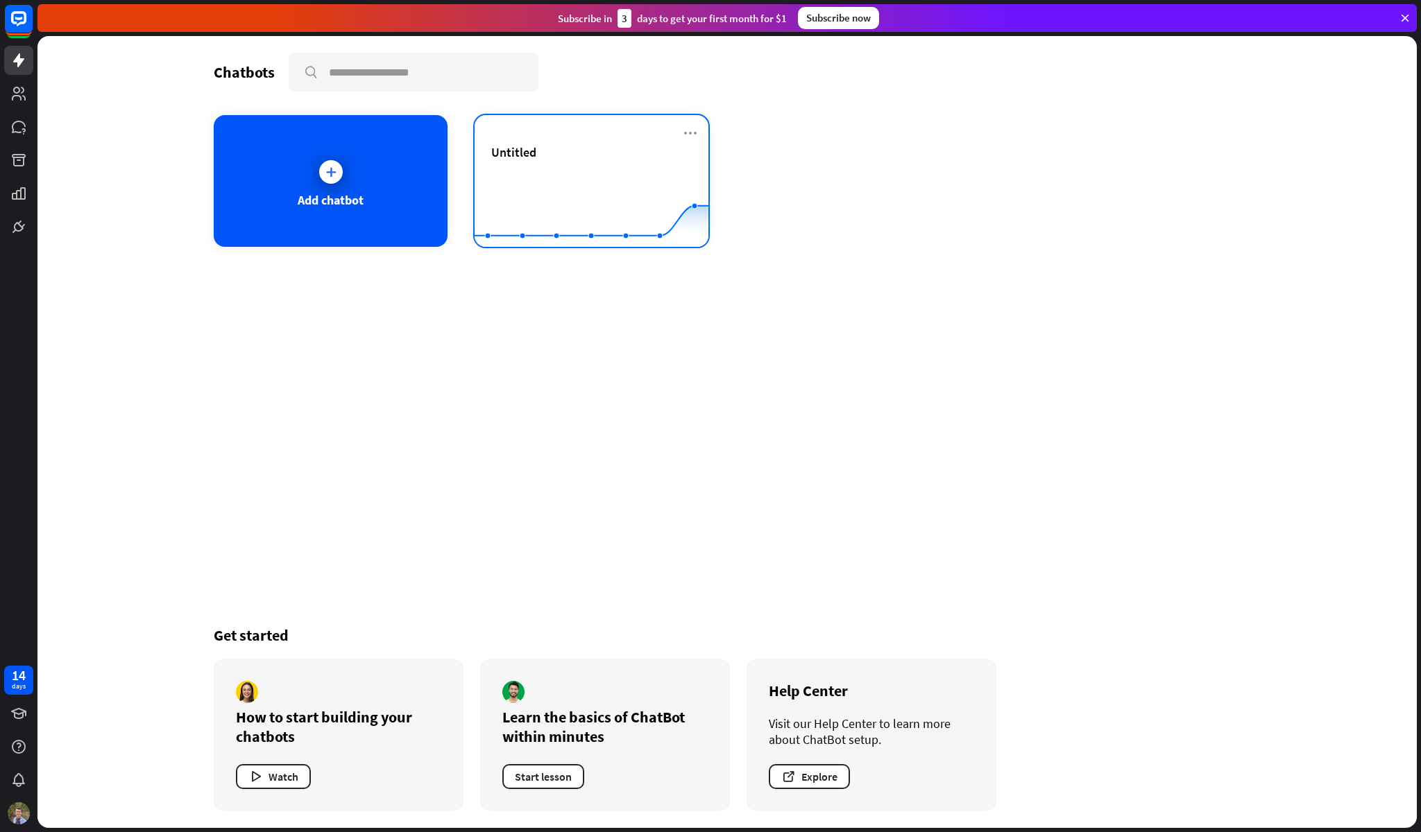
click at [653, 168] on div "Untitled" at bounding box center [591, 168] width 200 height 49
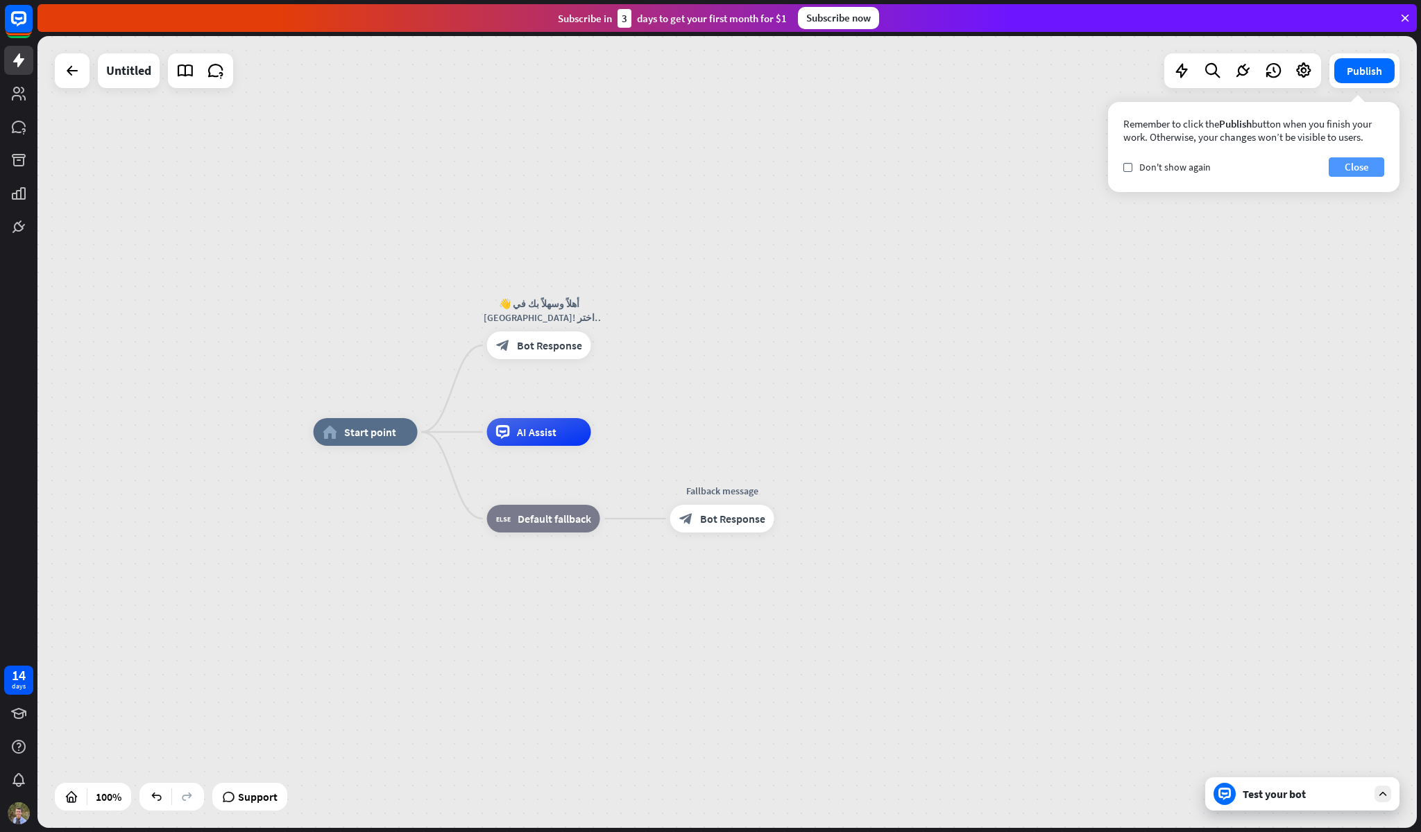
click at [1363, 175] on button "Close" at bounding box center [1355, 166] width 55 height 19
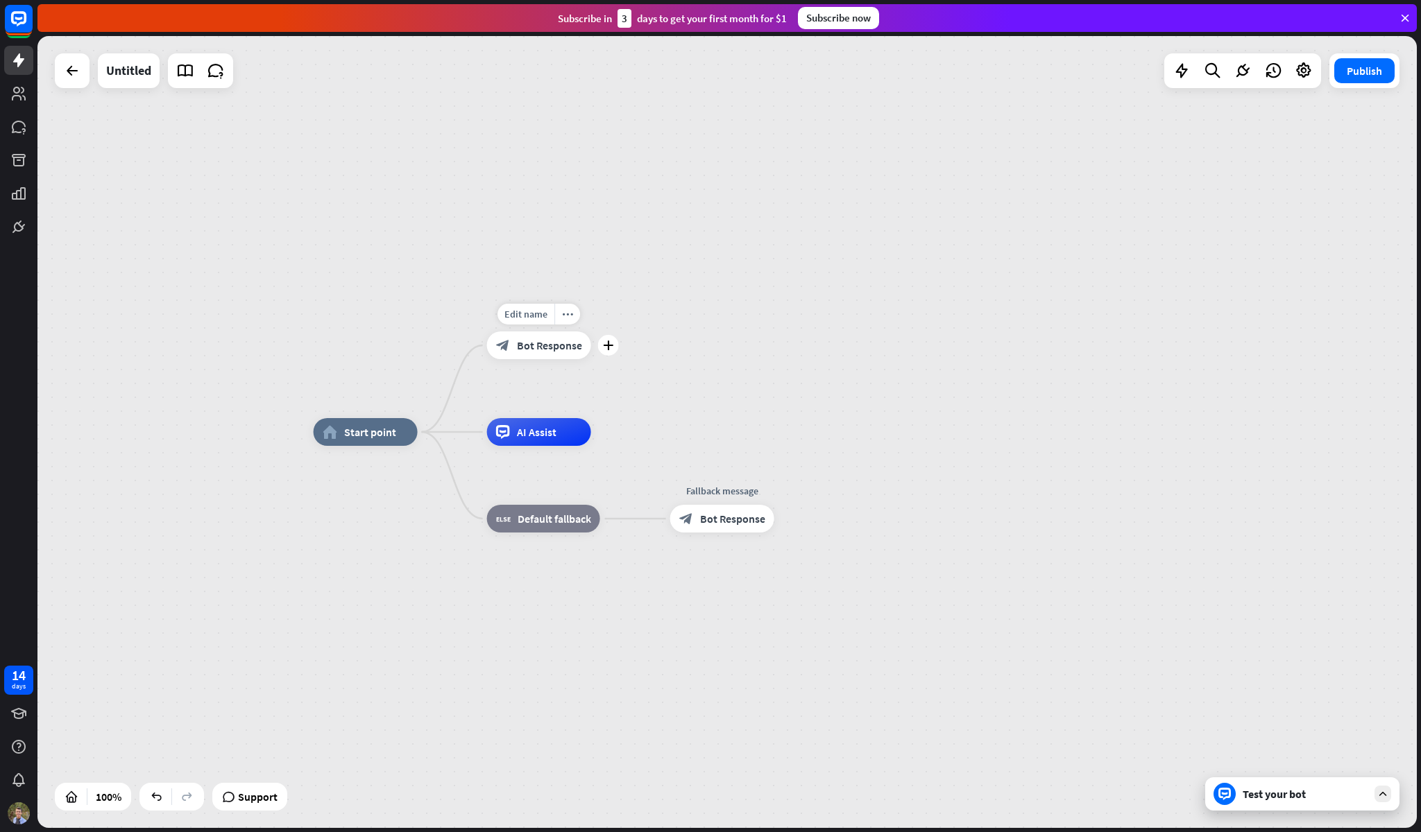
click at [570, 355] on div "block_bot_response Bot Response" at bounding box center [539, 346] width 104 height 28
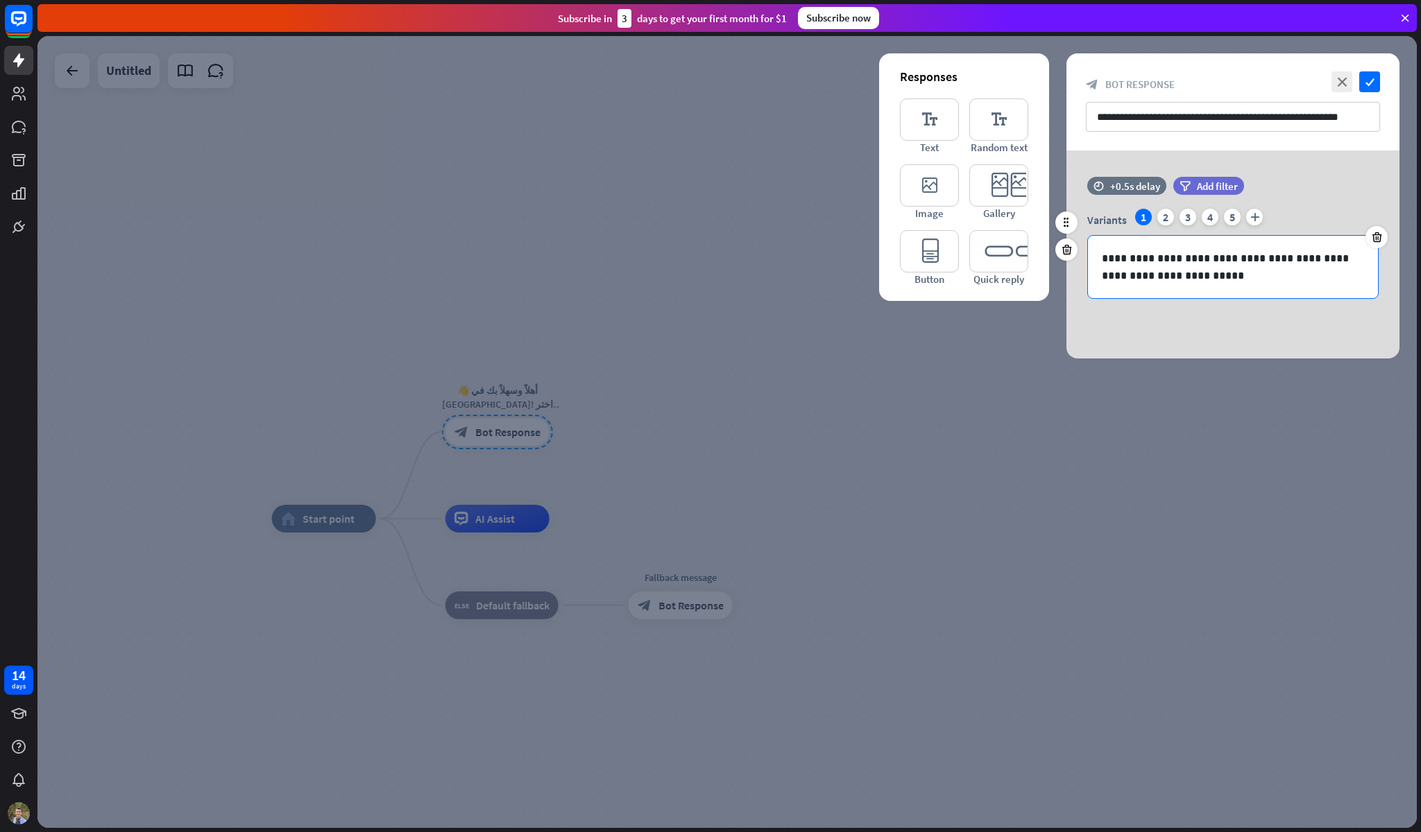
click at [1189, 264] on p "**********" at bounding box center [1232, 267] width 262 height 35
click at [1002, 257] on icon "editor_quick_replies" at bounding box center [998, 251] width 59 height 42
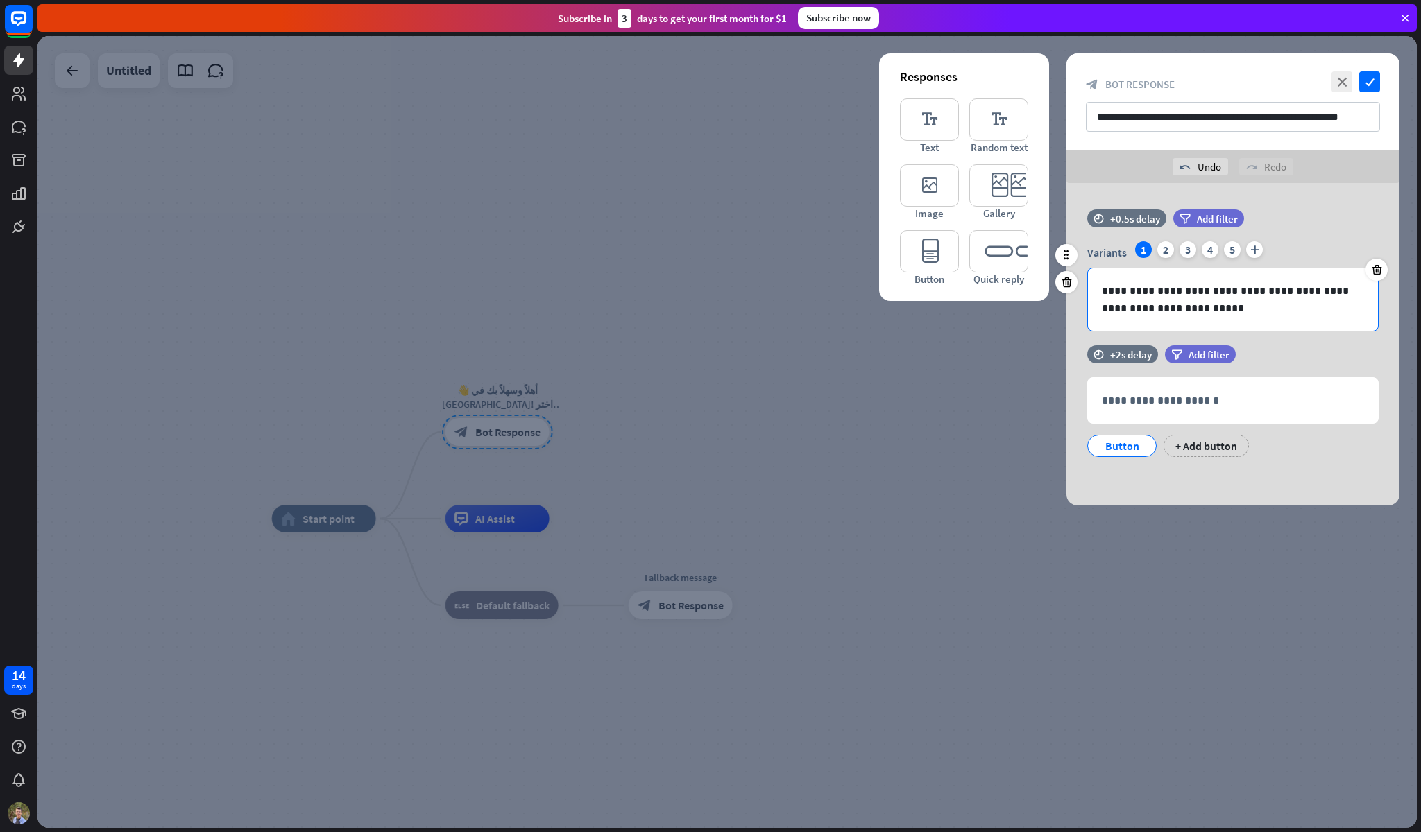
click at [1203, 289] on p "**********" at bounding box center [1232, 299] width 262 height 35
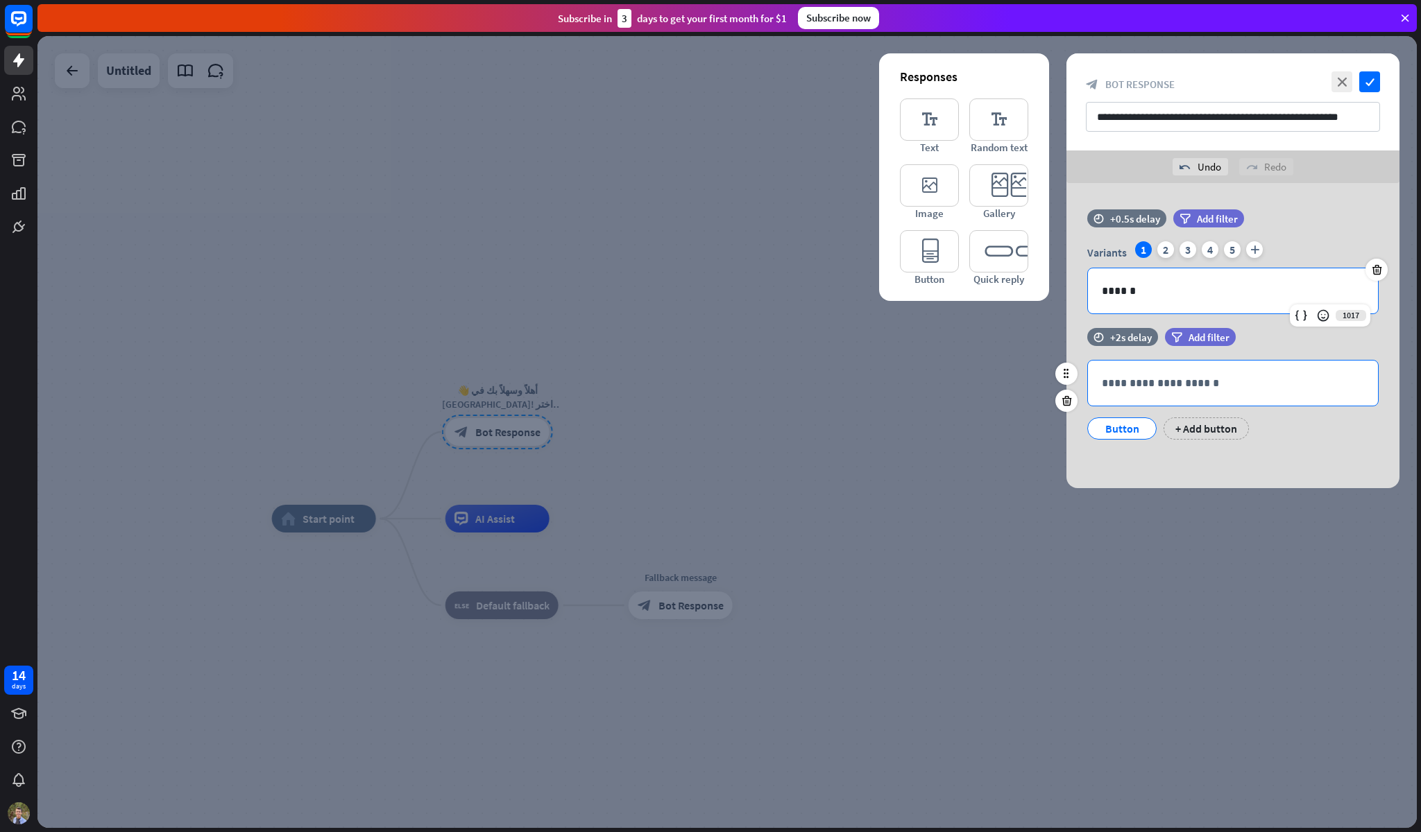
click at [1158, 382] on p "**********" at bounding box center [1232, 383] width 262 height 17
click at [1120, 429] on div "Button" at bounding box center [1122, 428] width 46 height 21
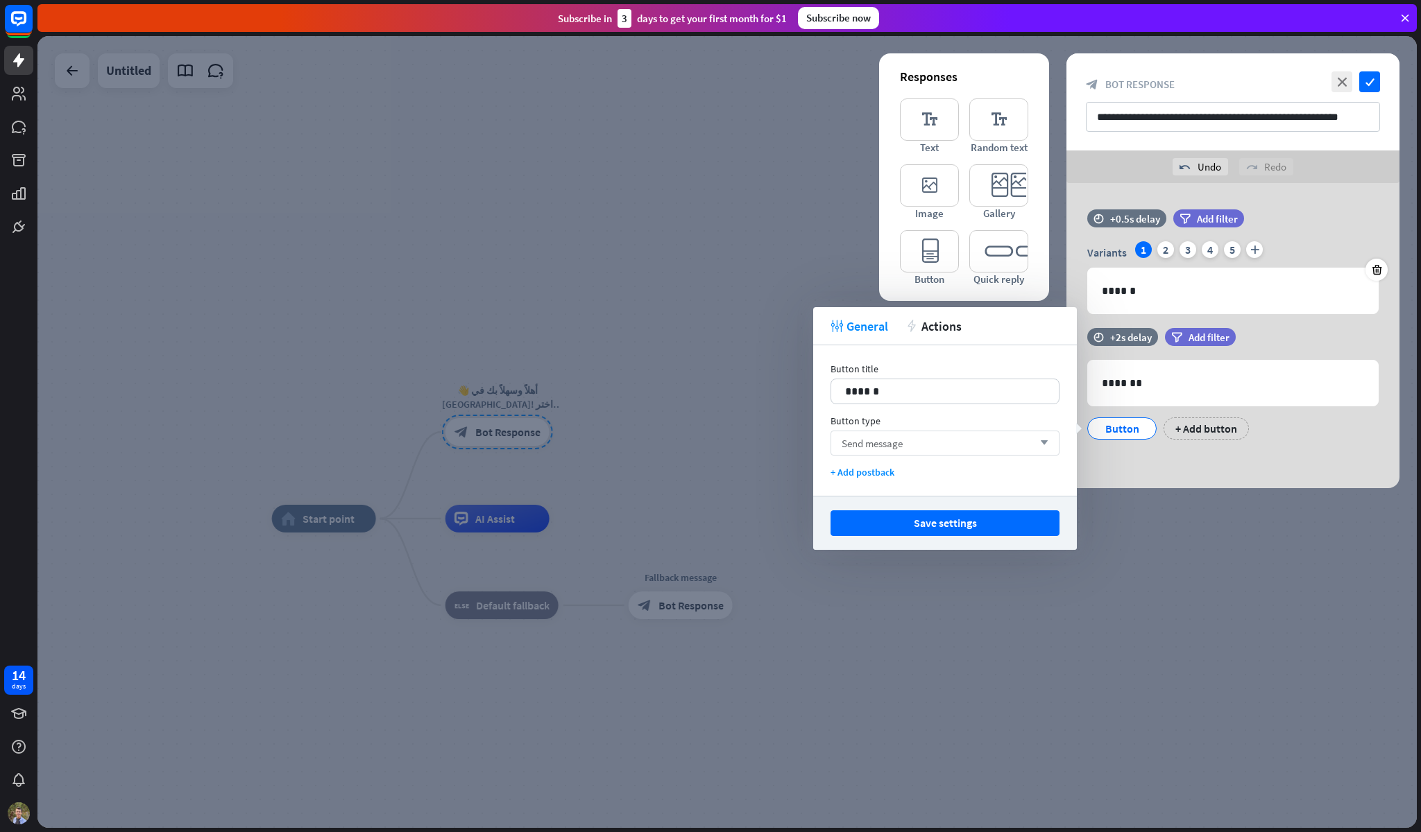
click at [922, 451] on div "Send message arrow_down" at bounding box center [944, 443] width 229 height 25
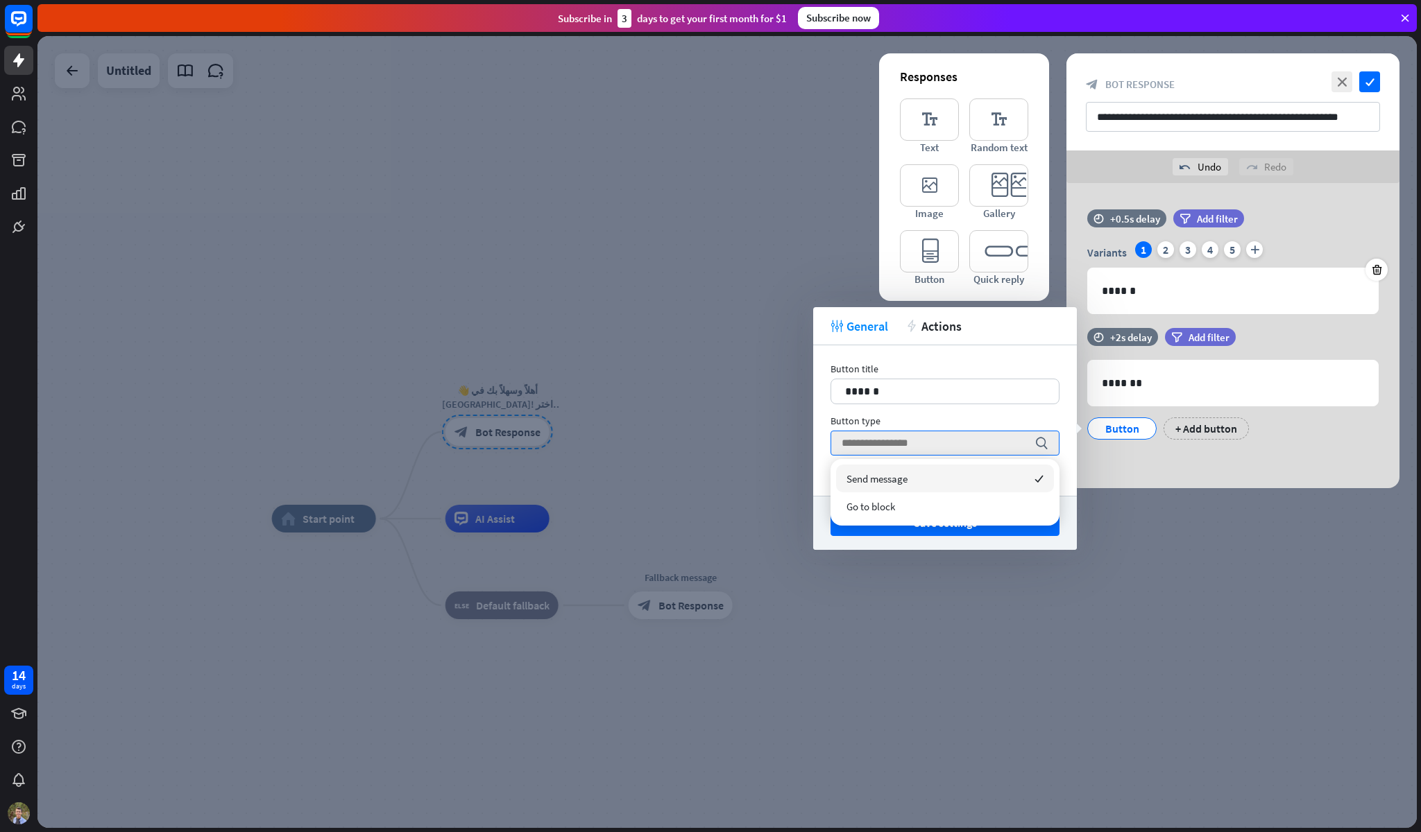
click at [902, 479] on span "Send message" at bounding box center [876, 478] width 61 height 13
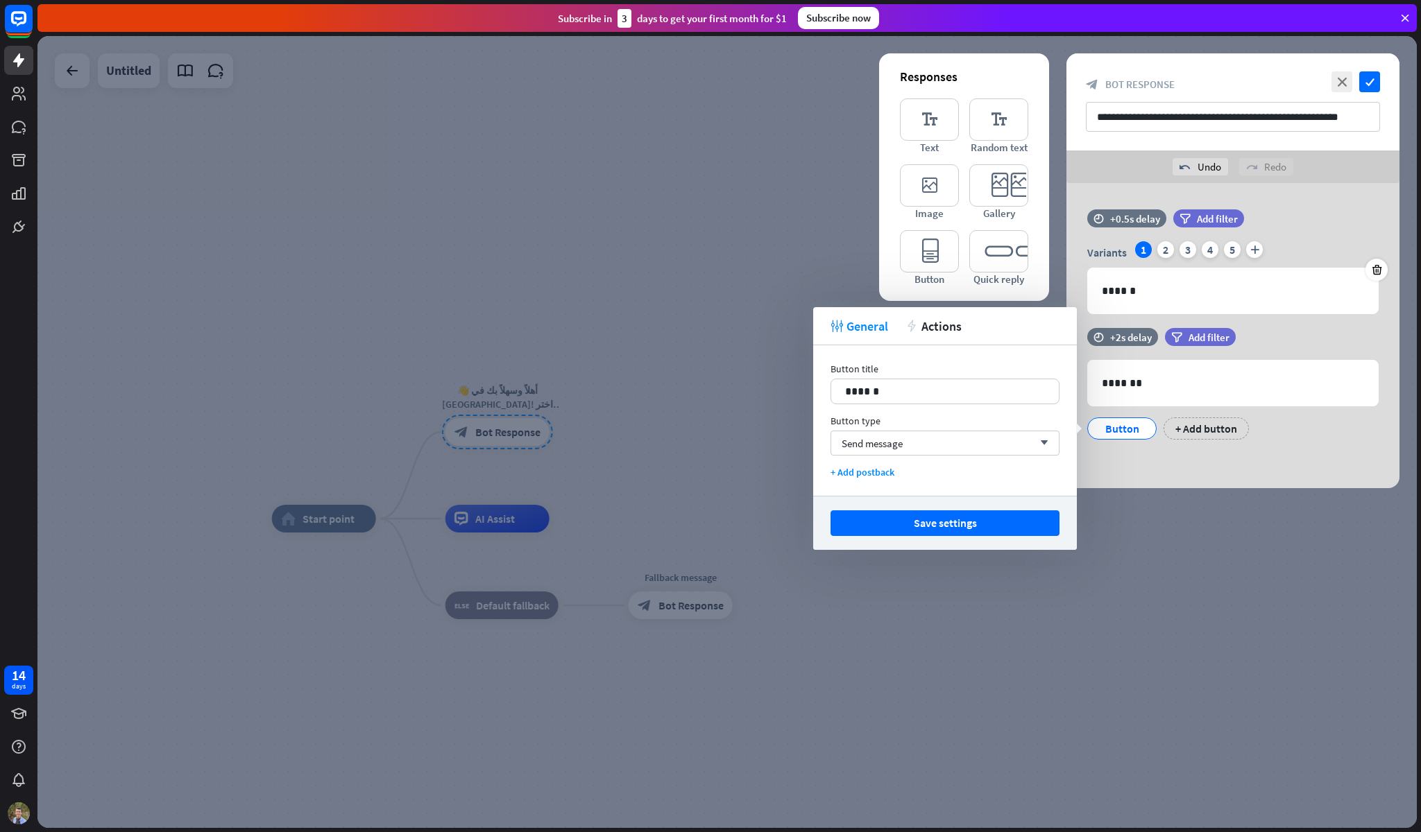
click at [1110, 612] on div at bounding box center [726, 432] width 1379 height 792
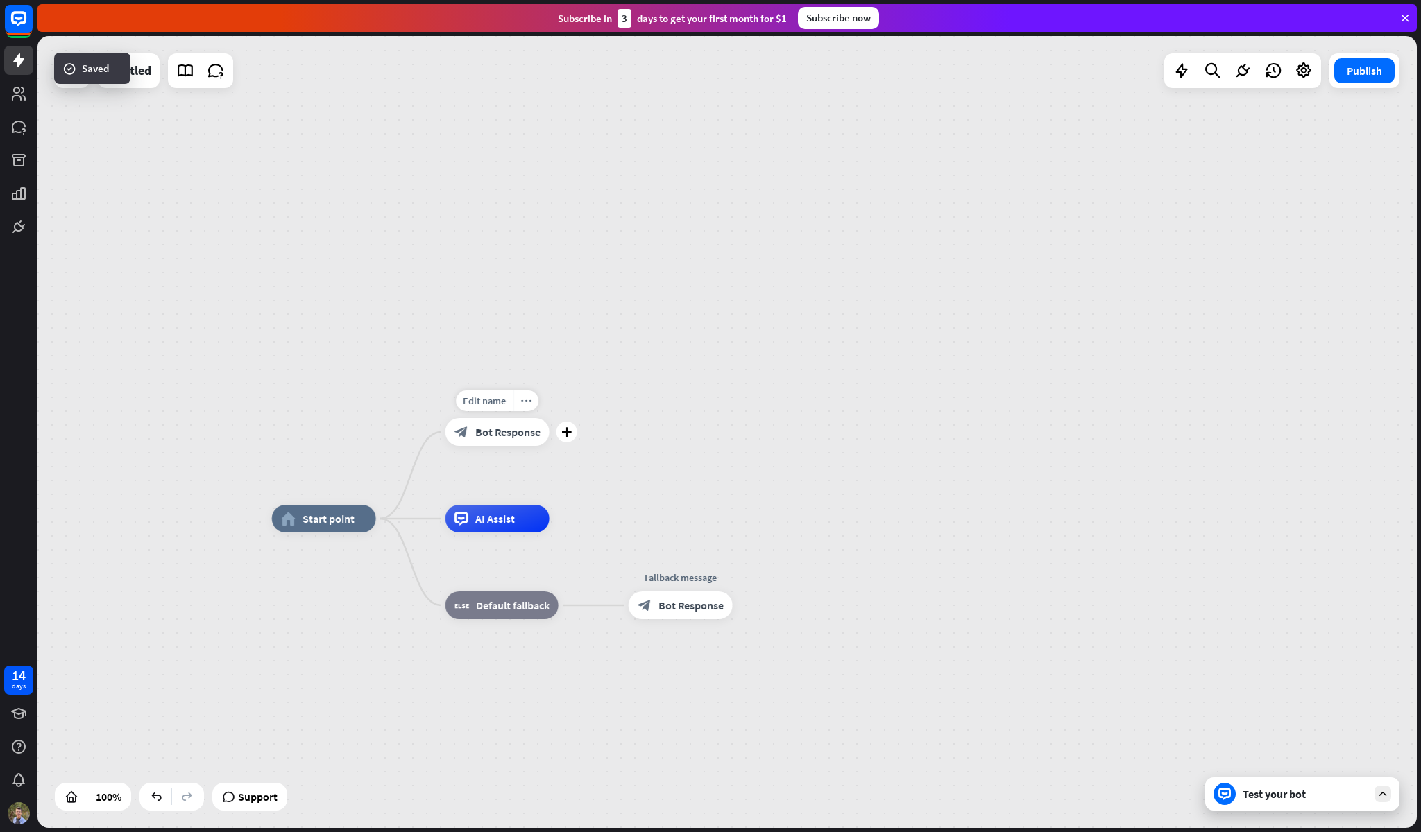
click at [503, 434] on span "Bot Response" at bounding box center [507, 432] width 65 height 14
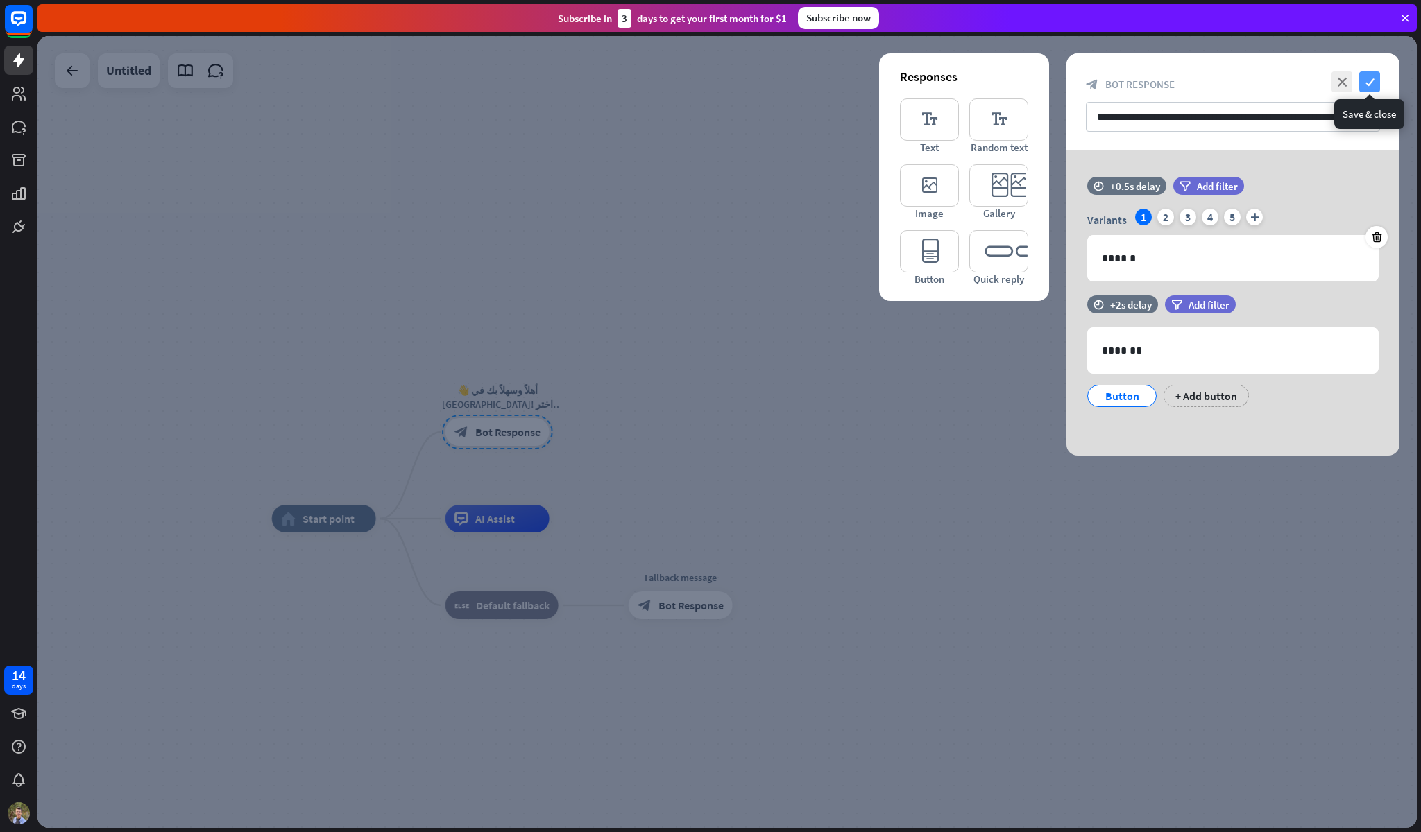
click at [1366, 87] on icon "check" at bounding box center [1369, 81] width 21 height 21
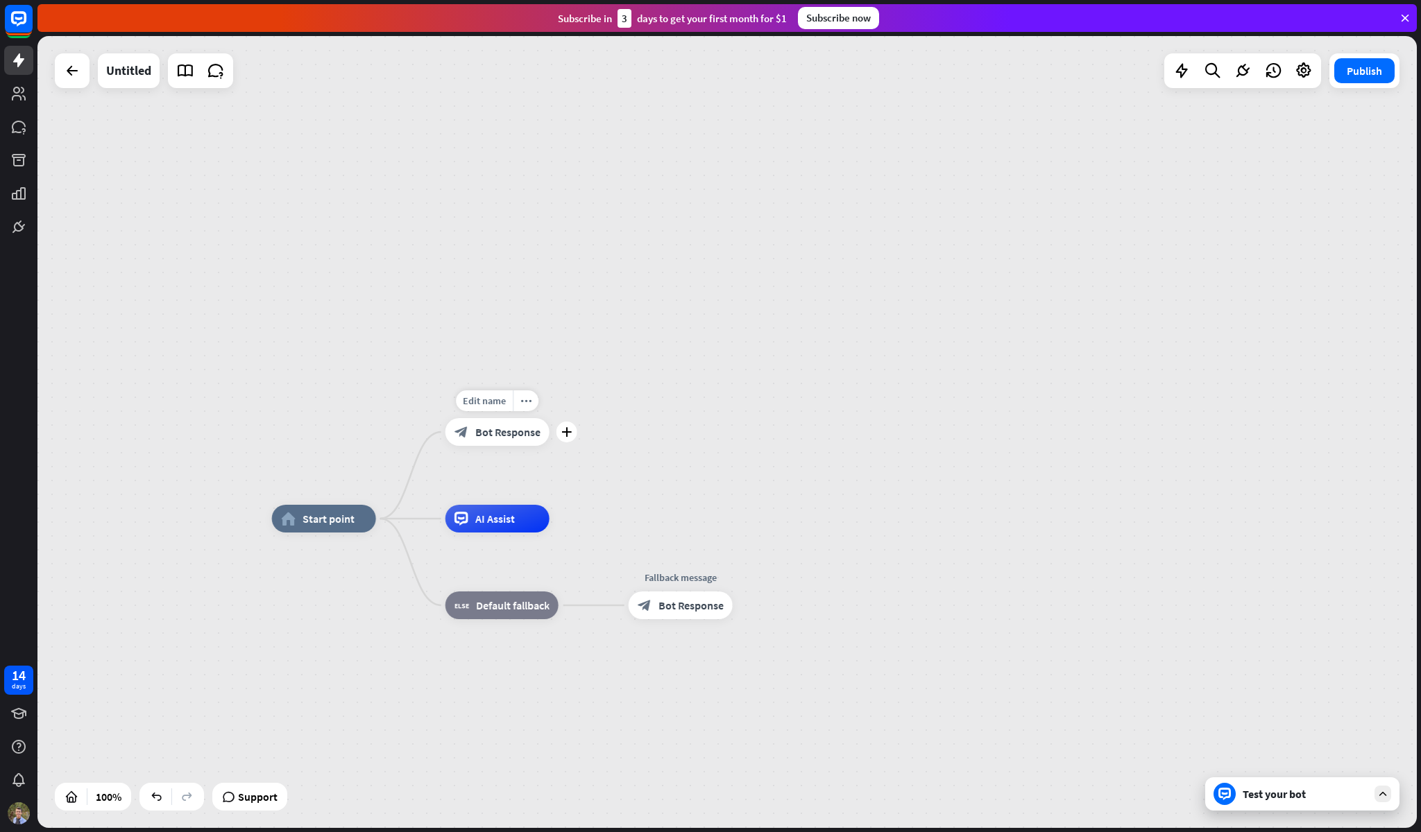
click at [1359, 790] on div "Test your bot" at bounding box center [1304, 794] width 125 height 14
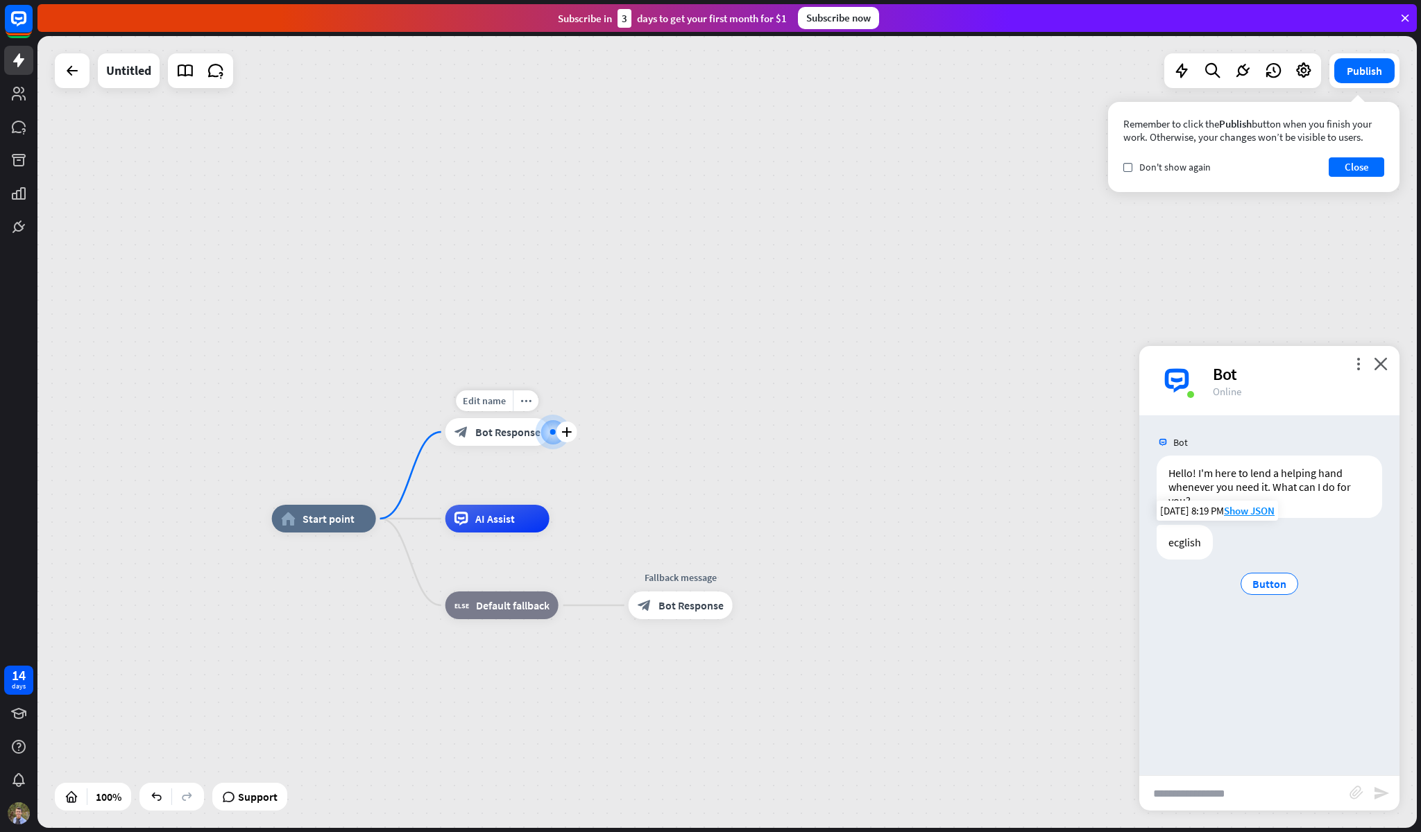
click at [1182, 547] on div "ecglish" at bounding box center [1184, 542] width 56 height 35
click at [497, 440] on div "block_bot_response Bot Response" at bounding box center [497, 432] width 104 height 28
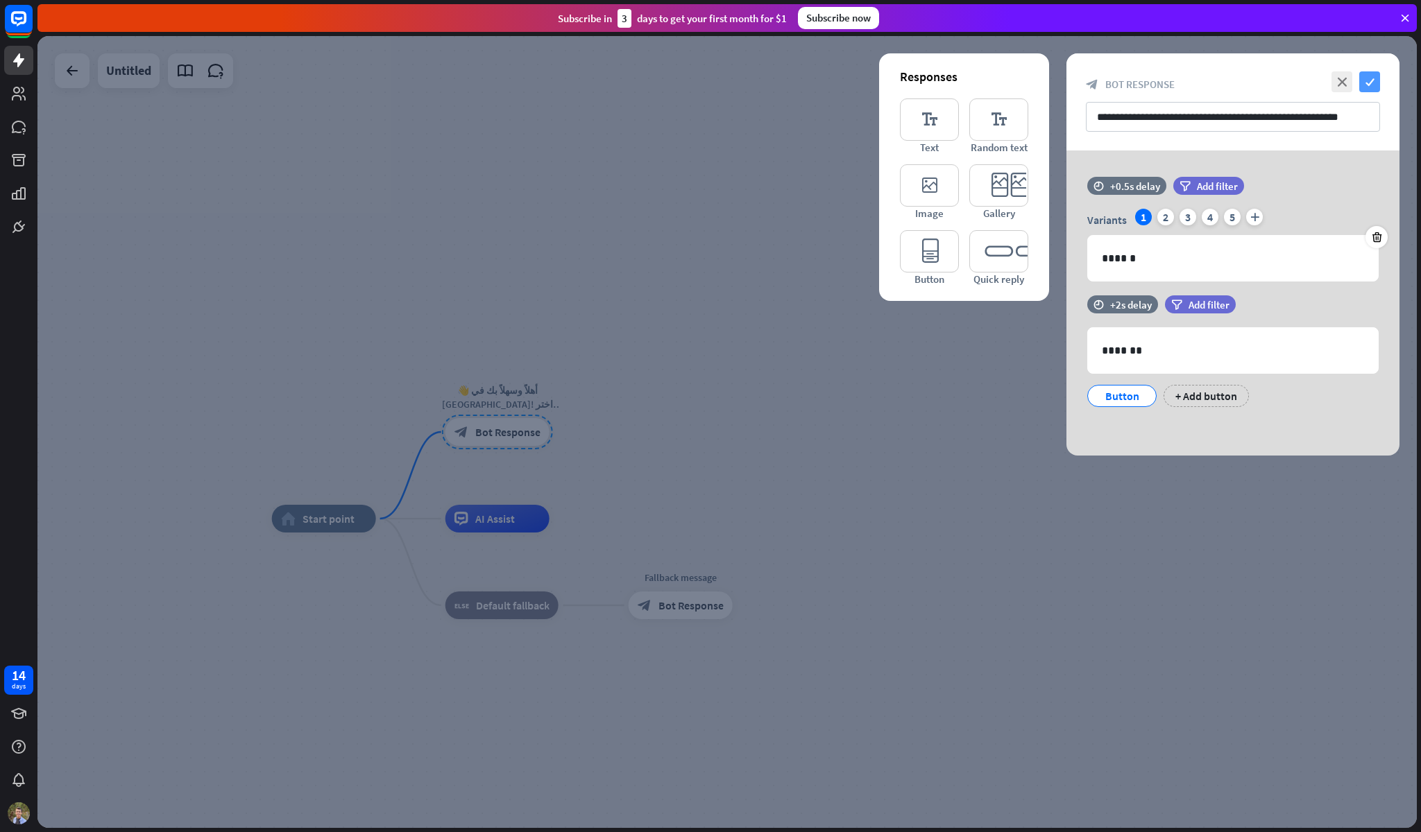
click at [1376, 83] on icon "check" at bounding box center [1369, 81] width 21 height 21
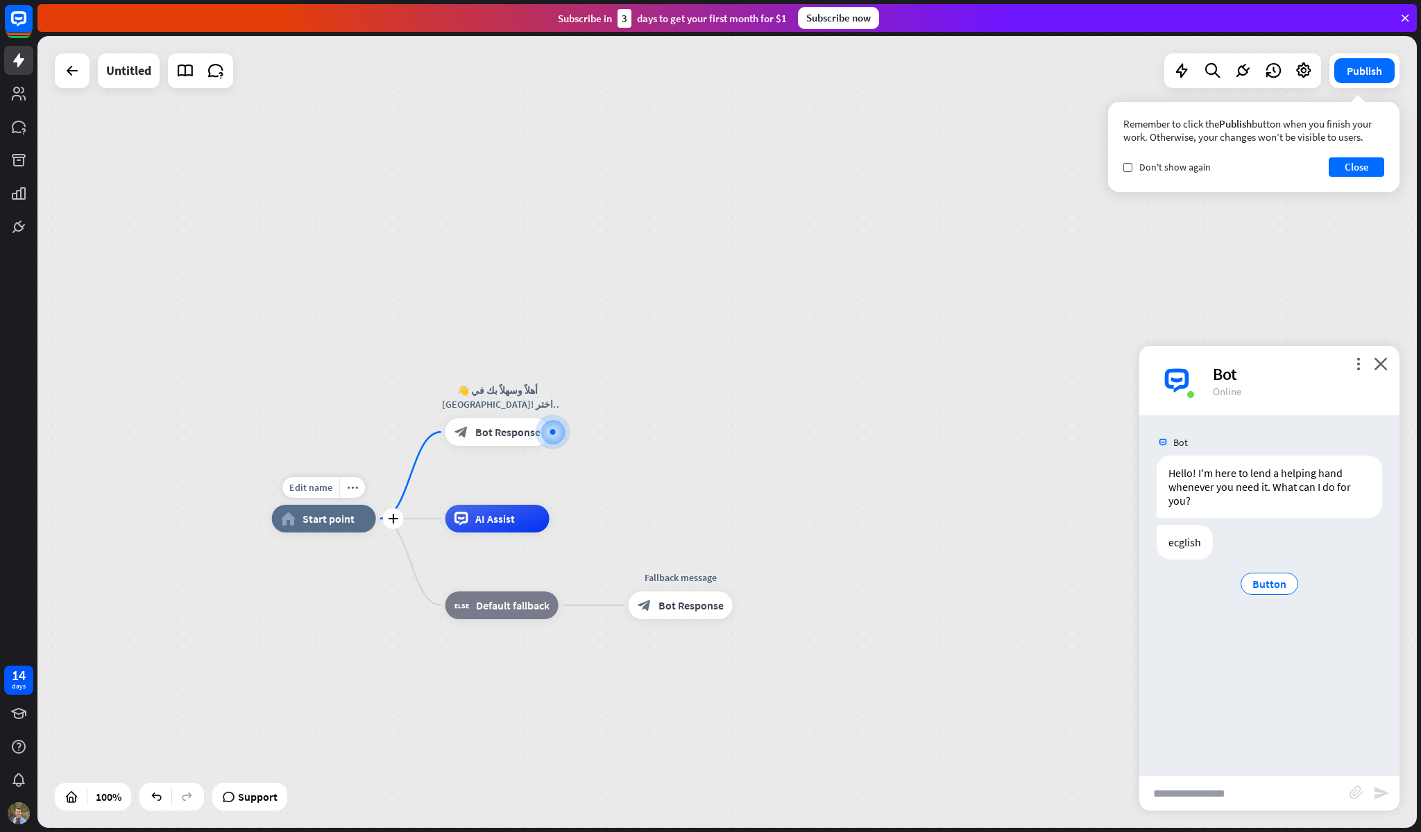
click at [324, 511] on div "home_2 Start point" at bounding box center [324, 519] width 104 height 28
click at [566, 430] on icon "plus" at bounding box center [566, 432] width 10 height 10
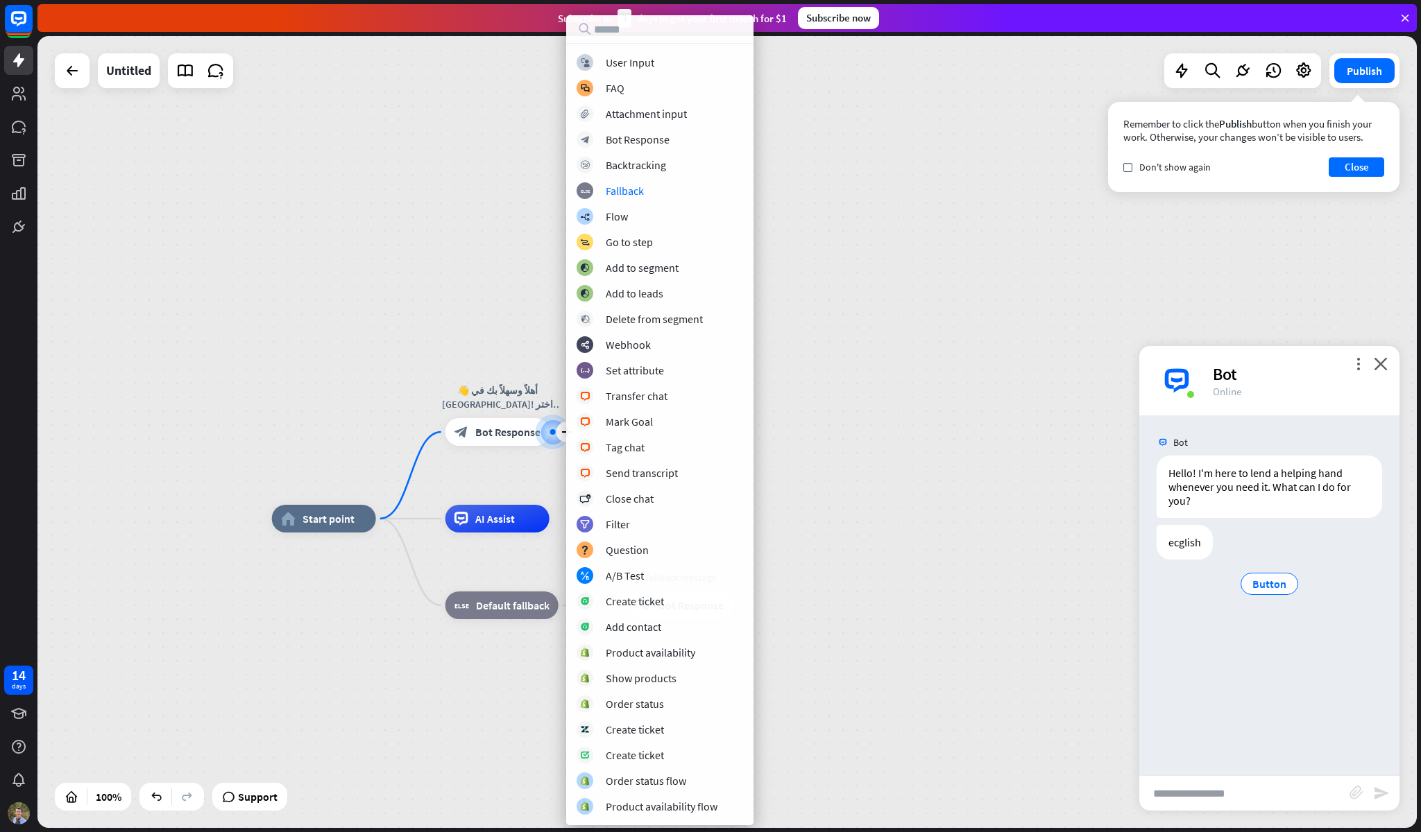
click at [466, 194] on div "home_2 Start point plus 👋 أهلاً وسهلاً بك في [GEOGRAPHIC_DATA]! اختر لغتك المفض…" at bounding box center [726, 432] width 1379 height 792
